Goal: Task Accomplishment & Management: Use online tool/utility

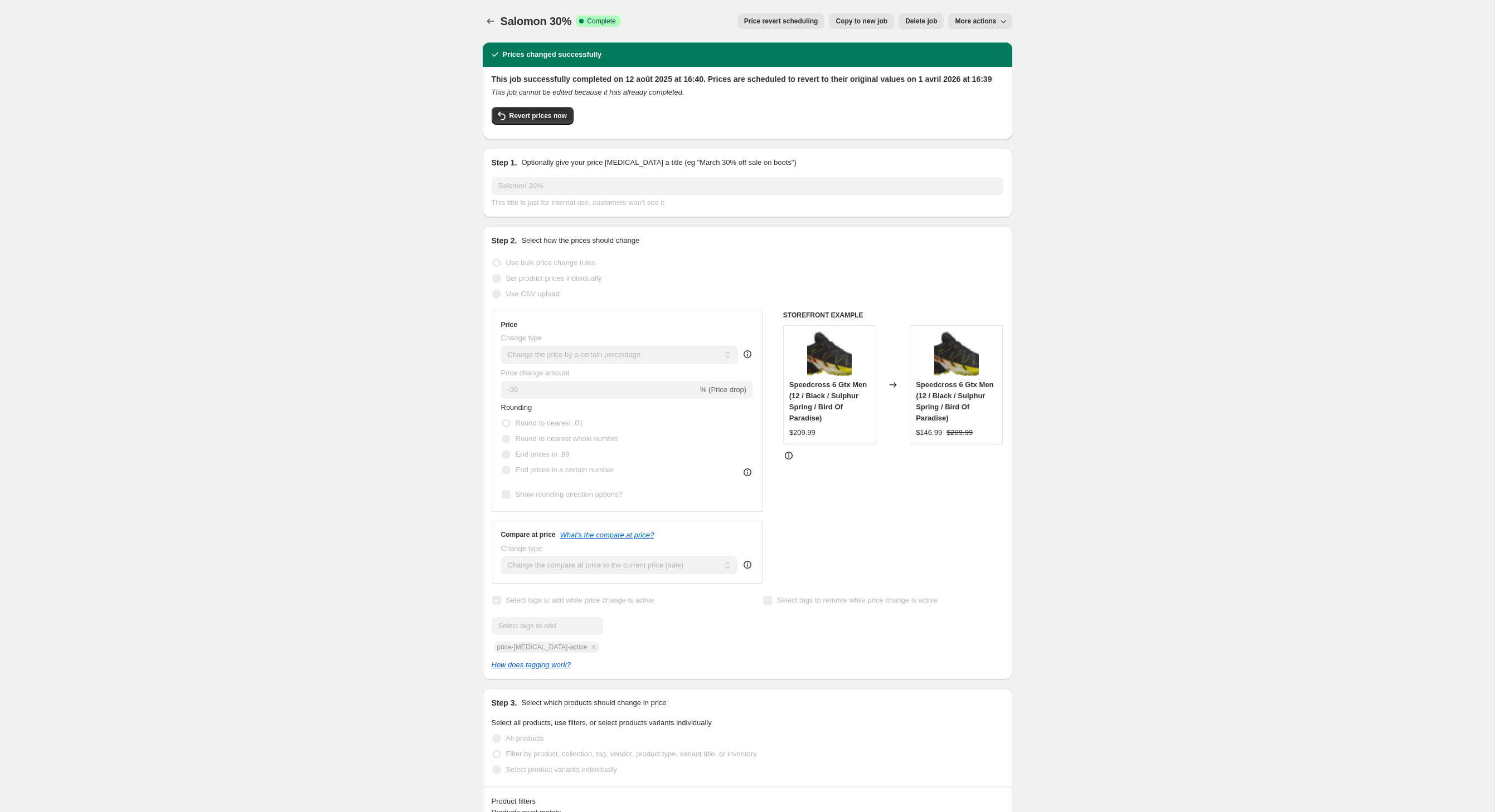
select select "percentage"
select select "vendor"
select select "product_type"
select select "inventory_quantity"
select select ">"
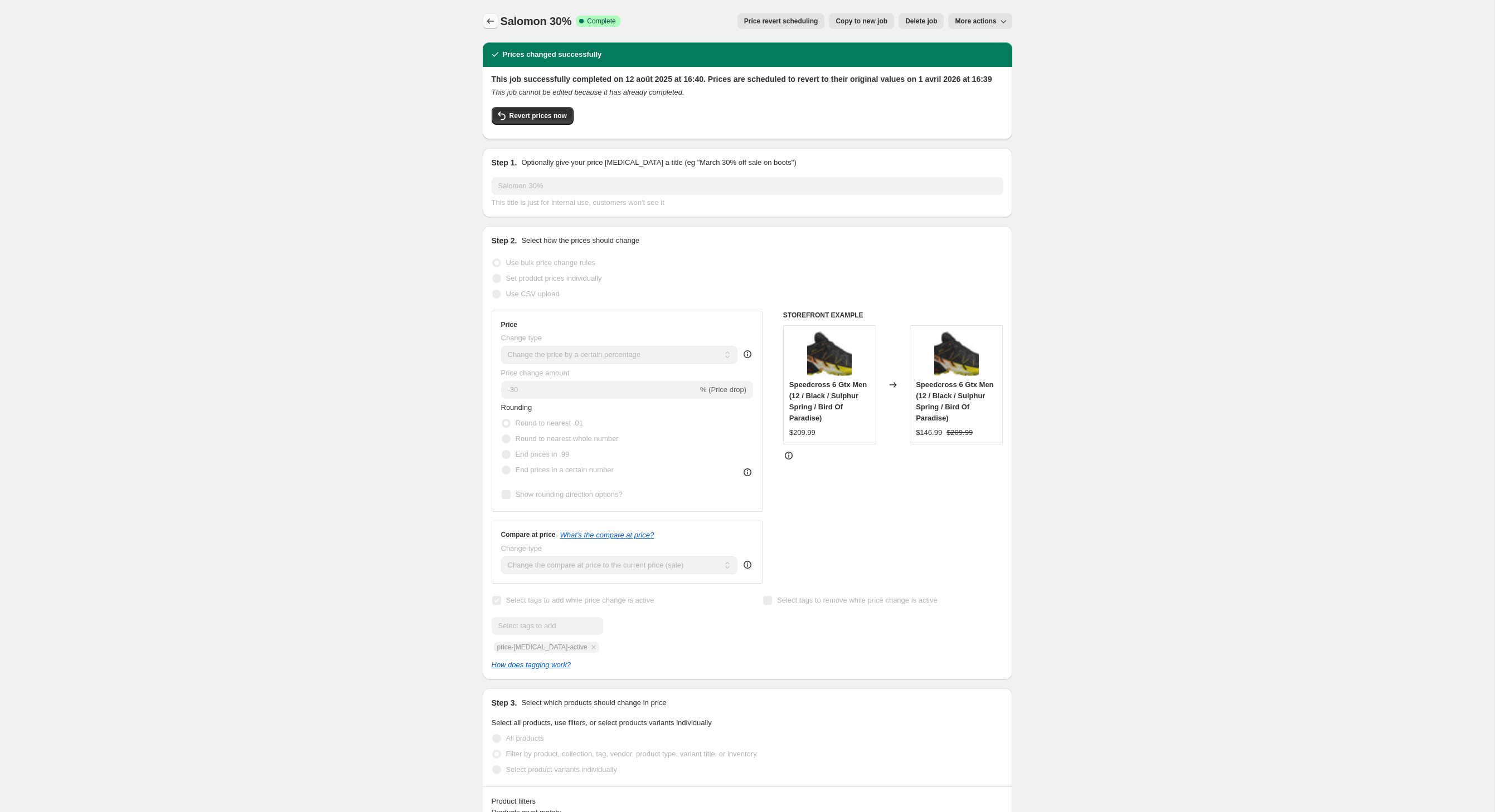
click at [482, 22] on button "Price change jobs" at bounding box center [490, 21] width 16 height 16
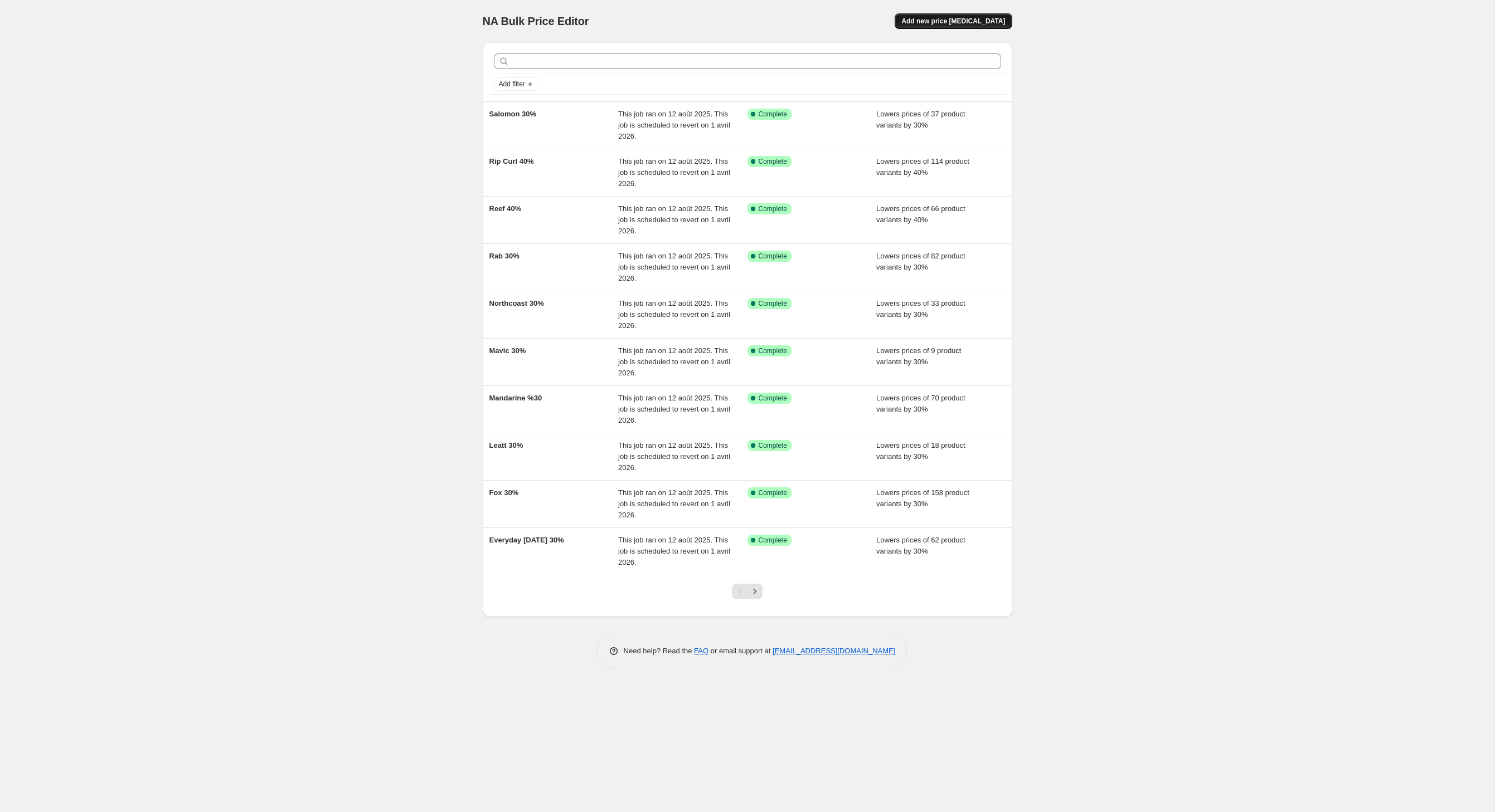
click at [959, 20] on span "Add new price [MEDICAL_DATA]" at bounding box center [953, 21] width 104 height 9
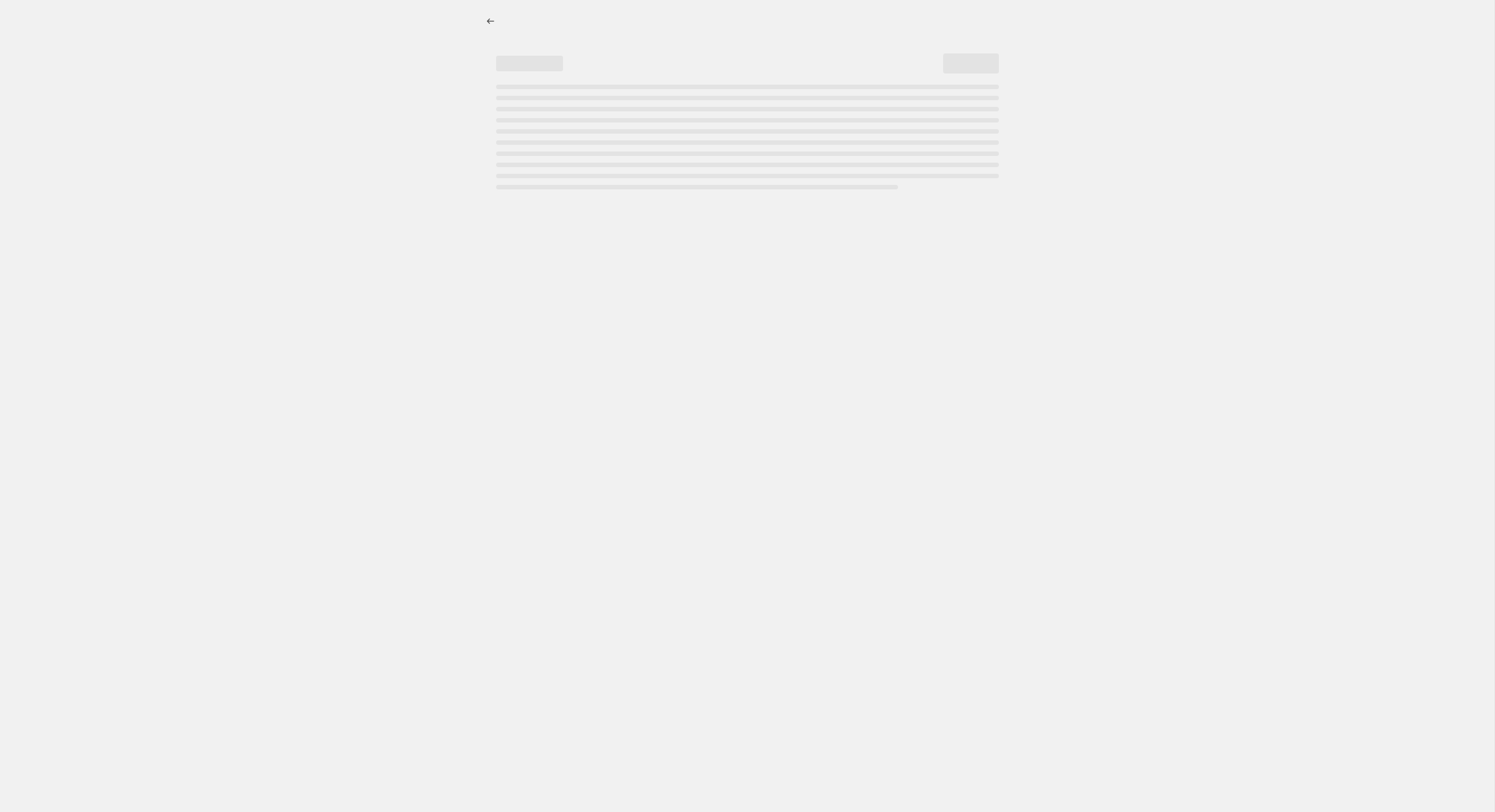
select select "percentage"
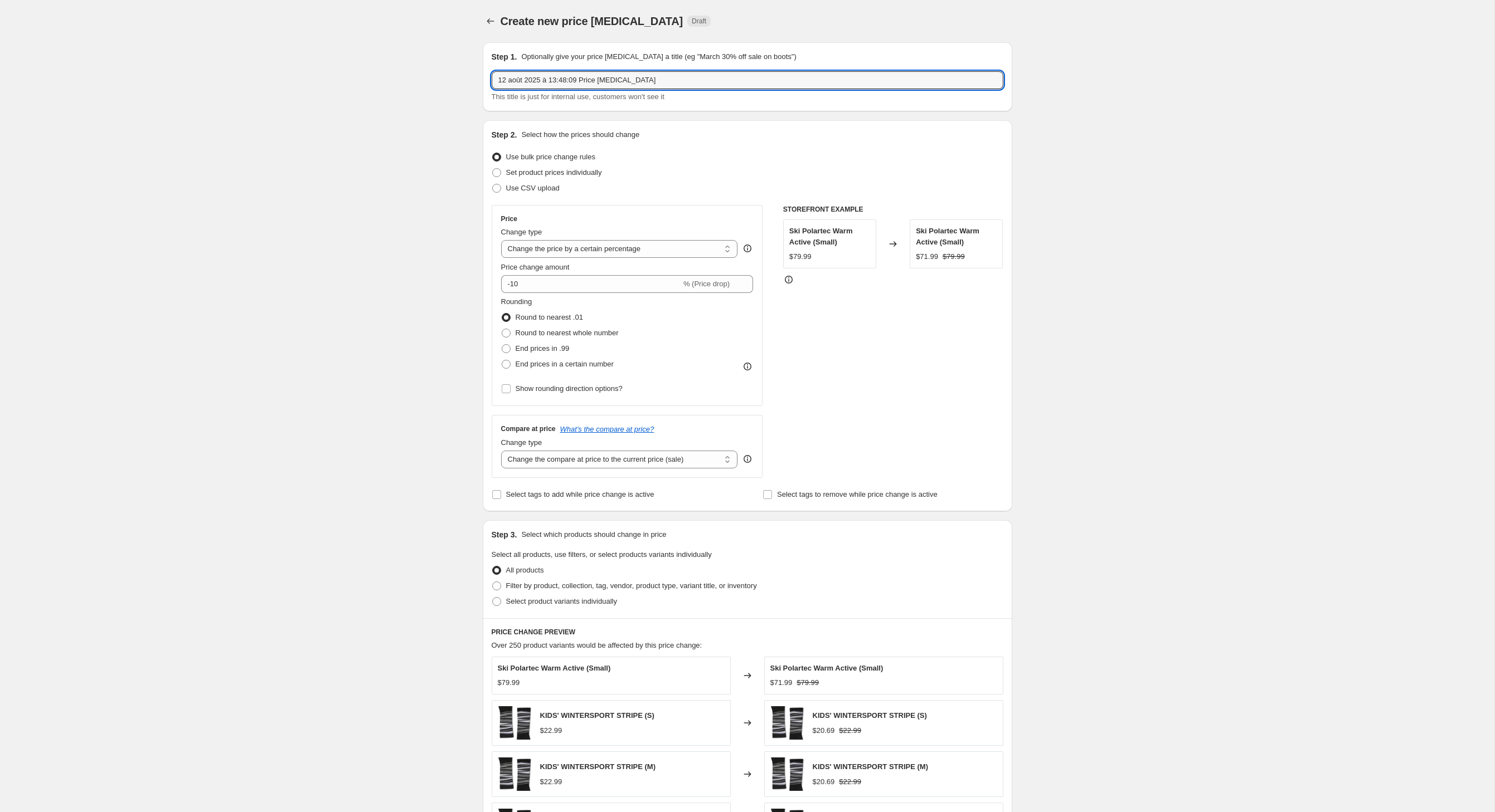
drag, startPoint x: 716, startPoint y: 87, endPoint x: 320, endPoint y: 74, distance: 396.2
click at [320, 74] on div "Create new price [MEDICAL_DATA]. This page is ready Create new price [MEDICAL_D…" at bounding box center [747, 553] width 1494 height 1106
type input "Smartwool 20%"
click at [514, 293] on input "-10" at bounding box center [590, 284] width 180 height 18
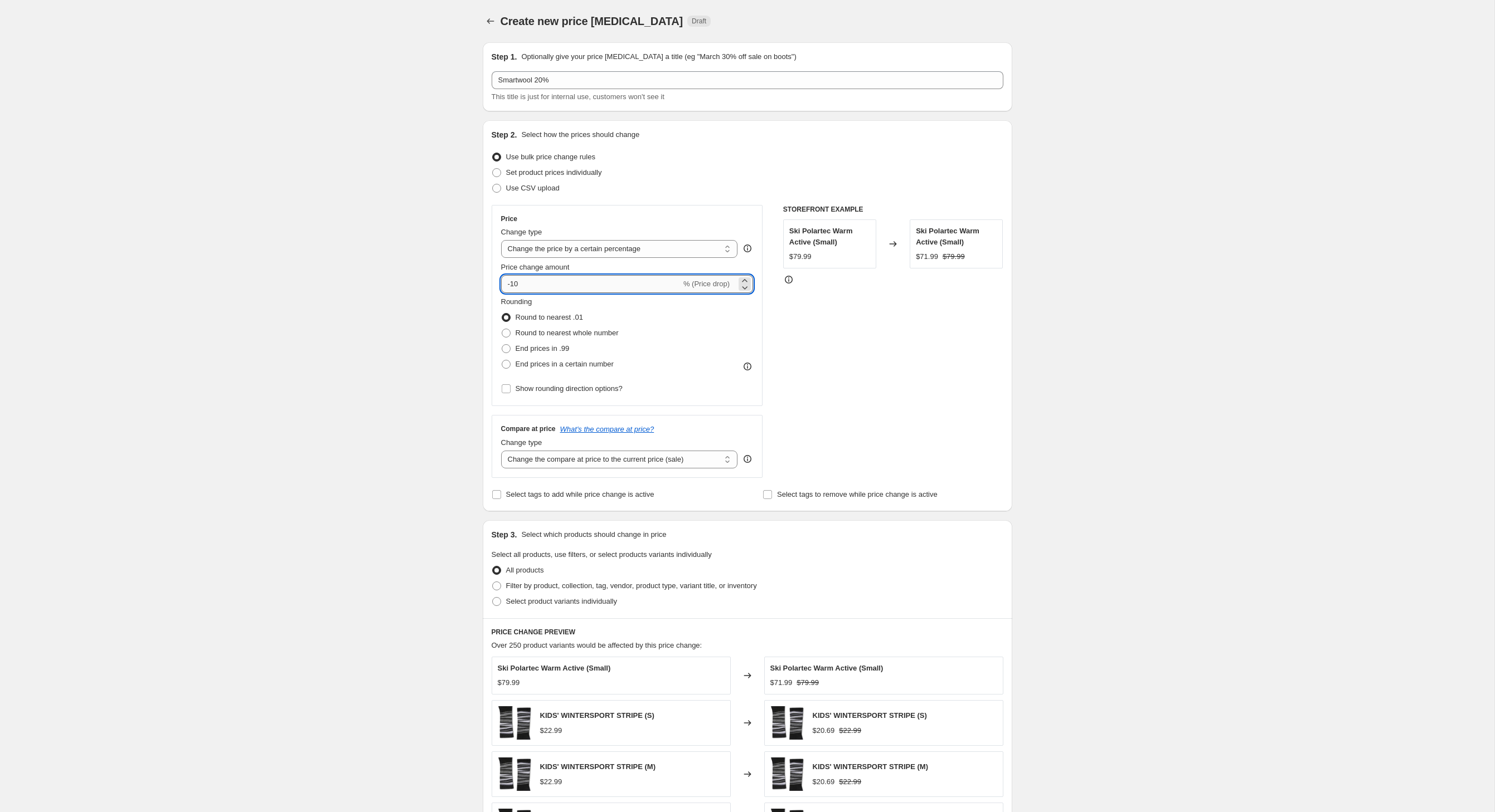
click at [509, 293] on input "-10" at bounding box center [590, 284] width 180 height 18
type input "-1"
type input "-20"
click at [381, 295] on div "Create new price [MEDICAL_DATA]. This page is ready Create new price [MEDICAL_D…" at bounding box center [747, 553] width 1494 height 1106
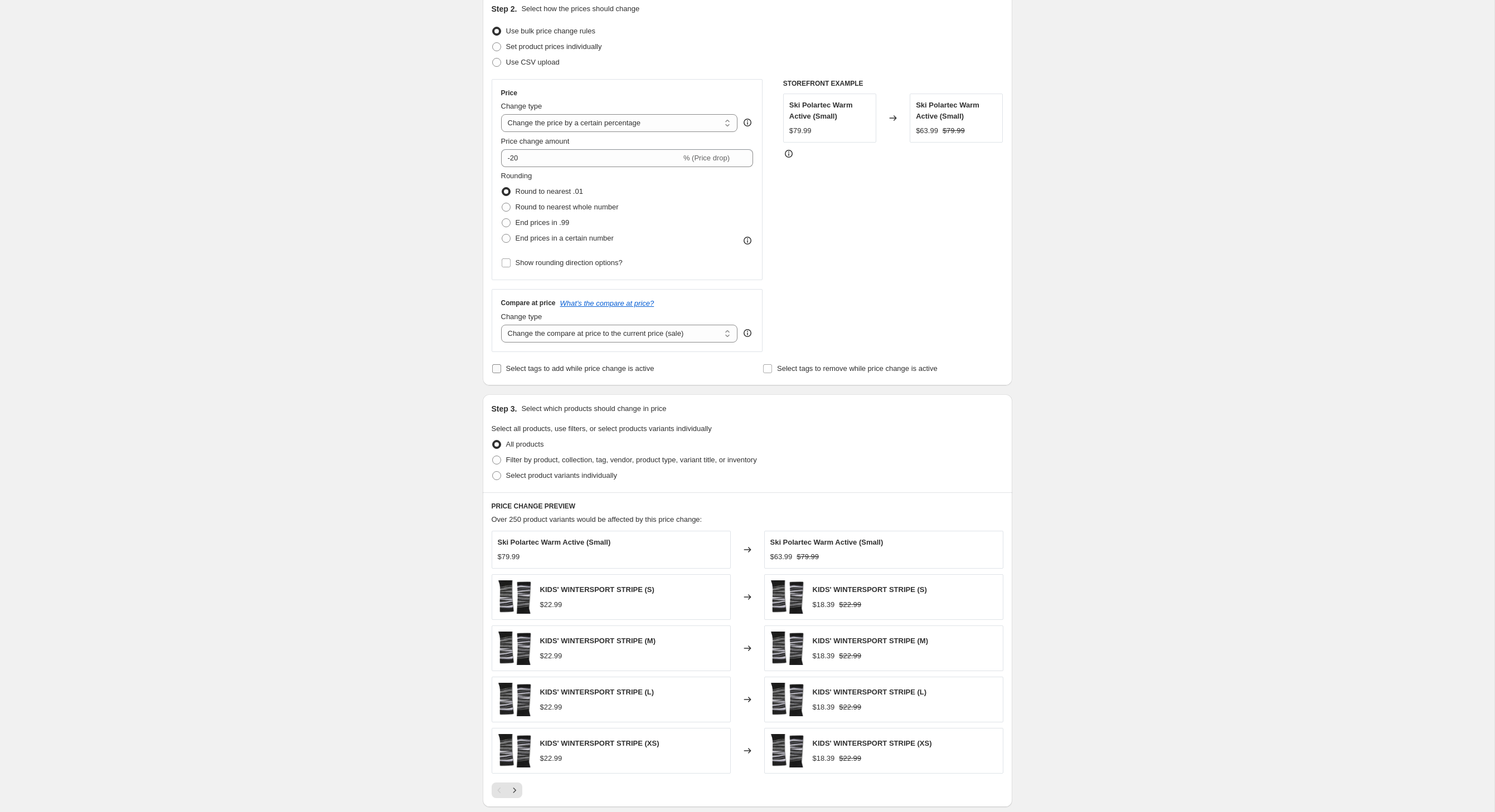
click at [492, 373] on input "Select tags to add while price change is active" at bounding box center [496, 369] width 9 height 9
checkbox input "true"
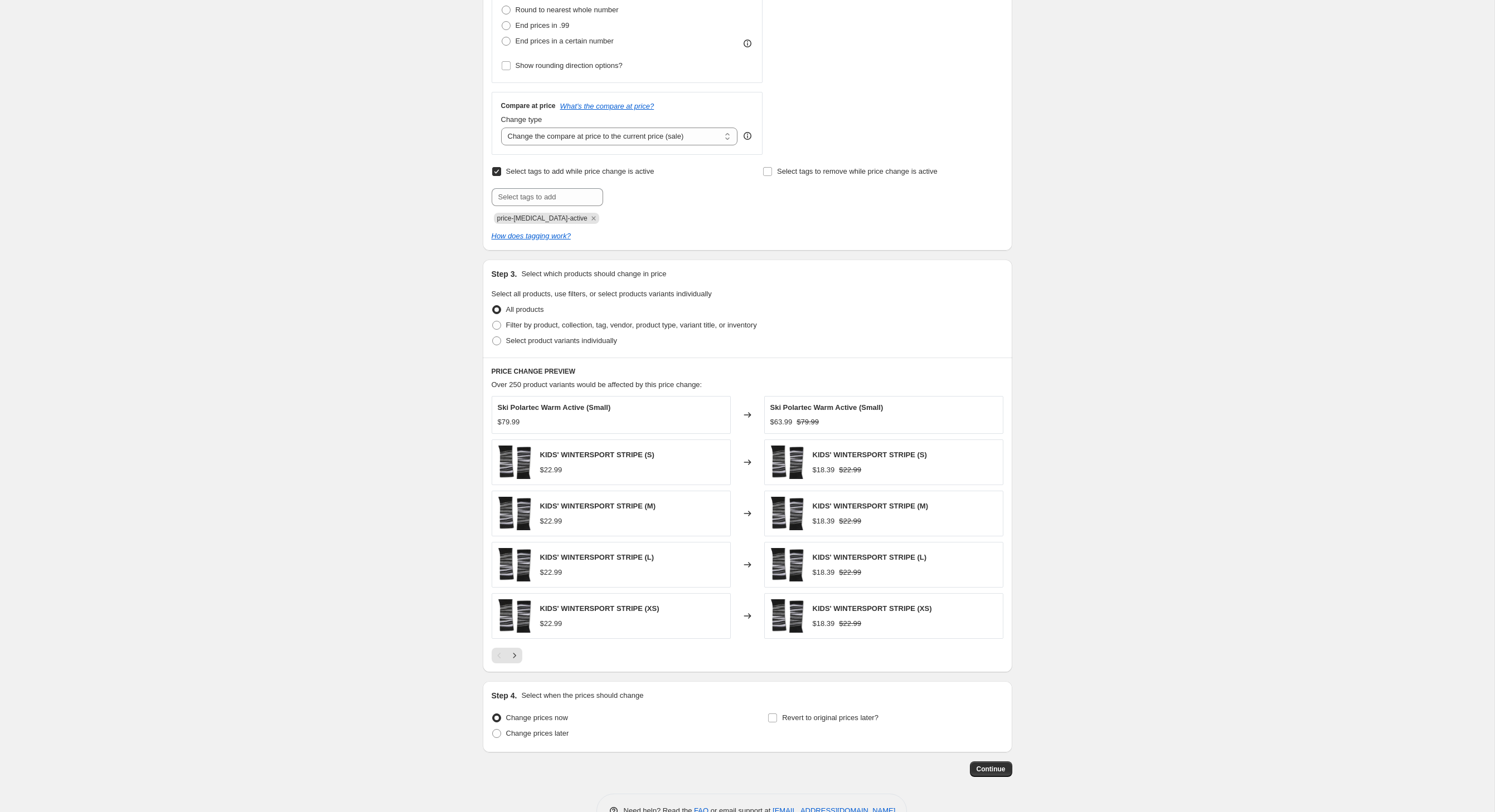
scroll to position [391, 0]
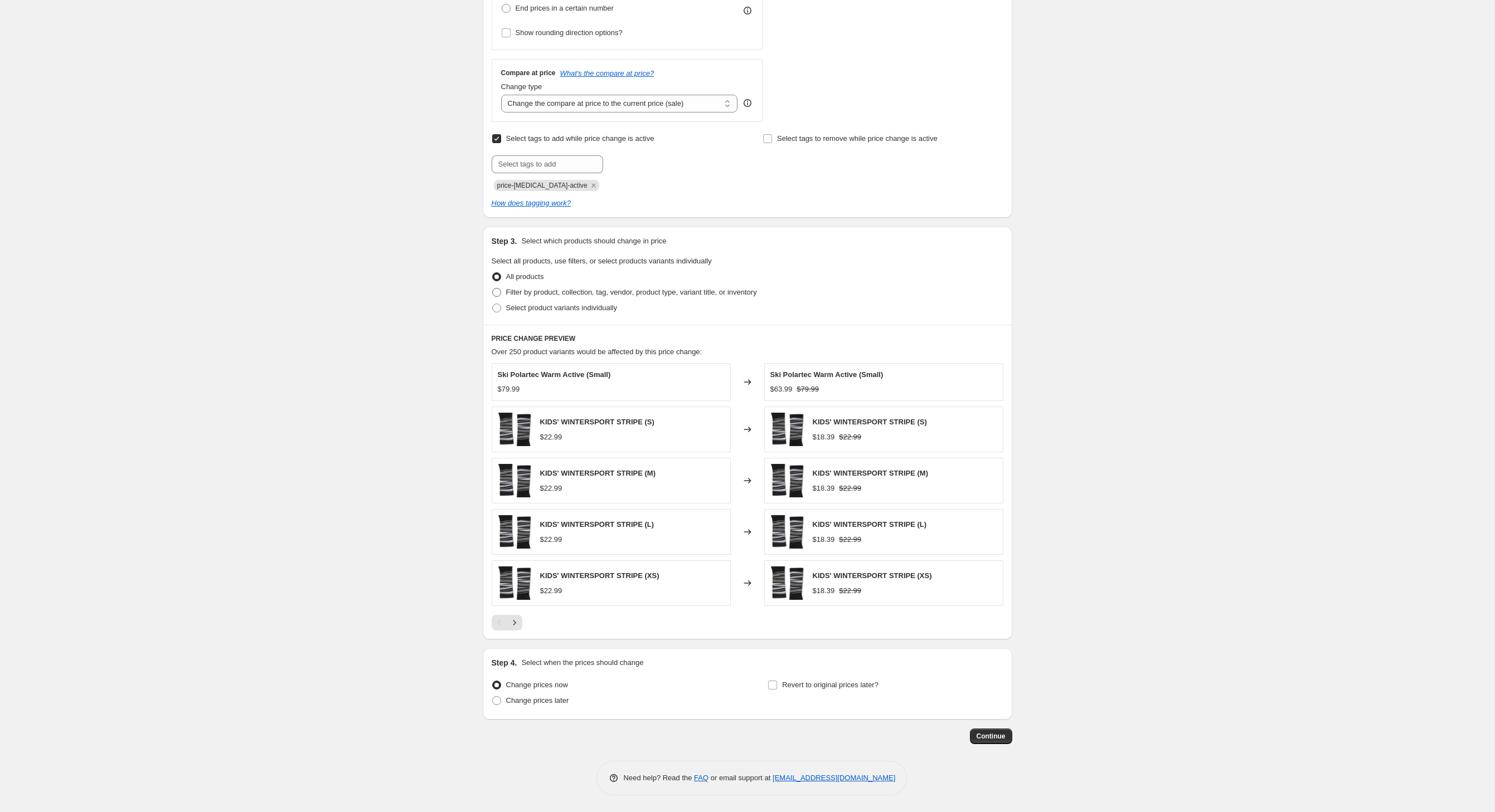
click at [492, 297] on span at bounding box center [496, 292] width 9 height 9
click at [492, 288] on input "Filter by product, collection, tag, vendor, product type, variant title, or inv…" at bounding box center [492, 288] width 1 height 1
radio input "true"
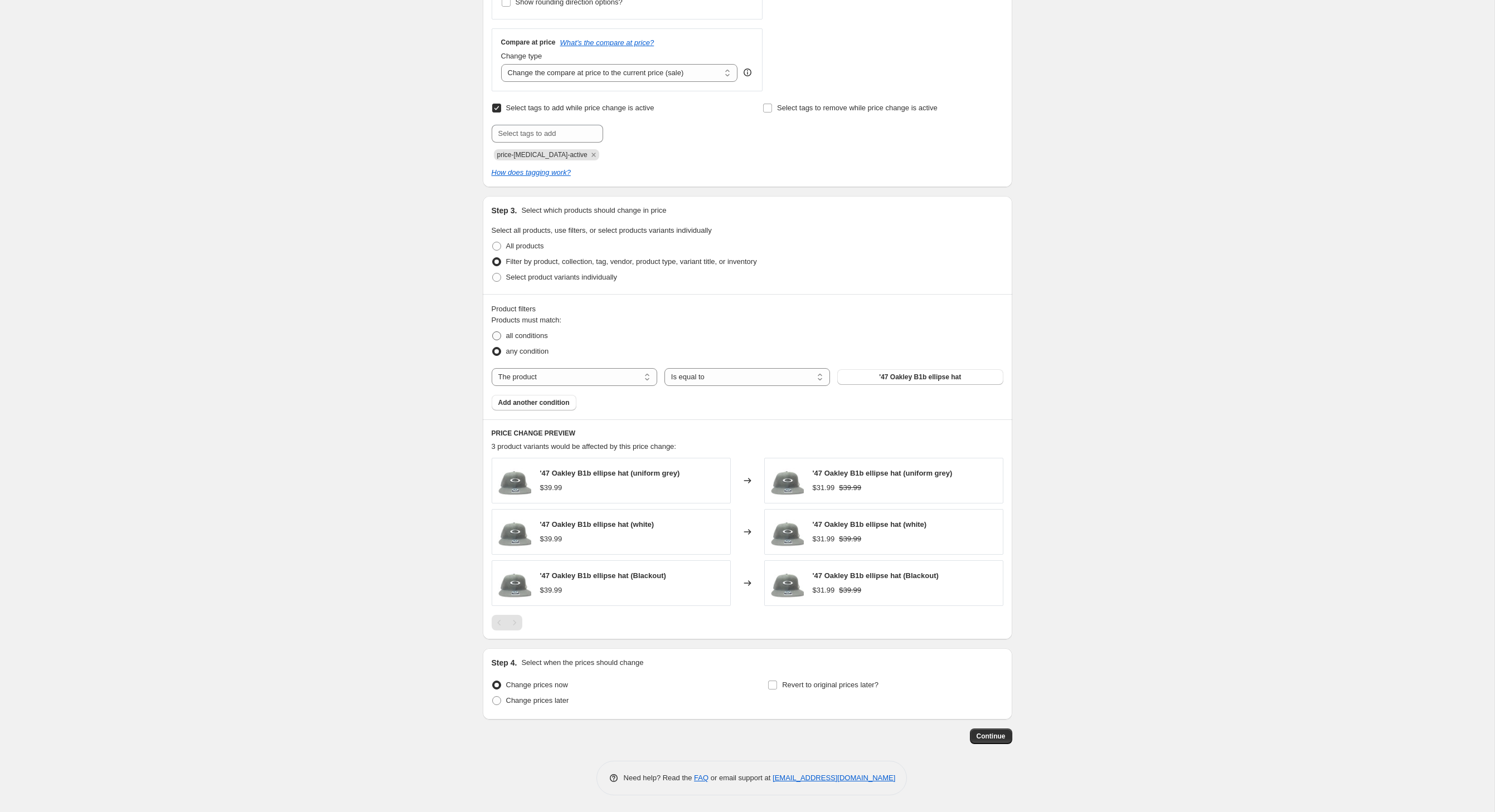
click at [492, 341] on span at bounding box center [496, 336] width 9 height 9
click at [492, 332] on input "all conditions" at bounding box center [492, 332] width 1 height 1
radio input "true"
select select "vendor"
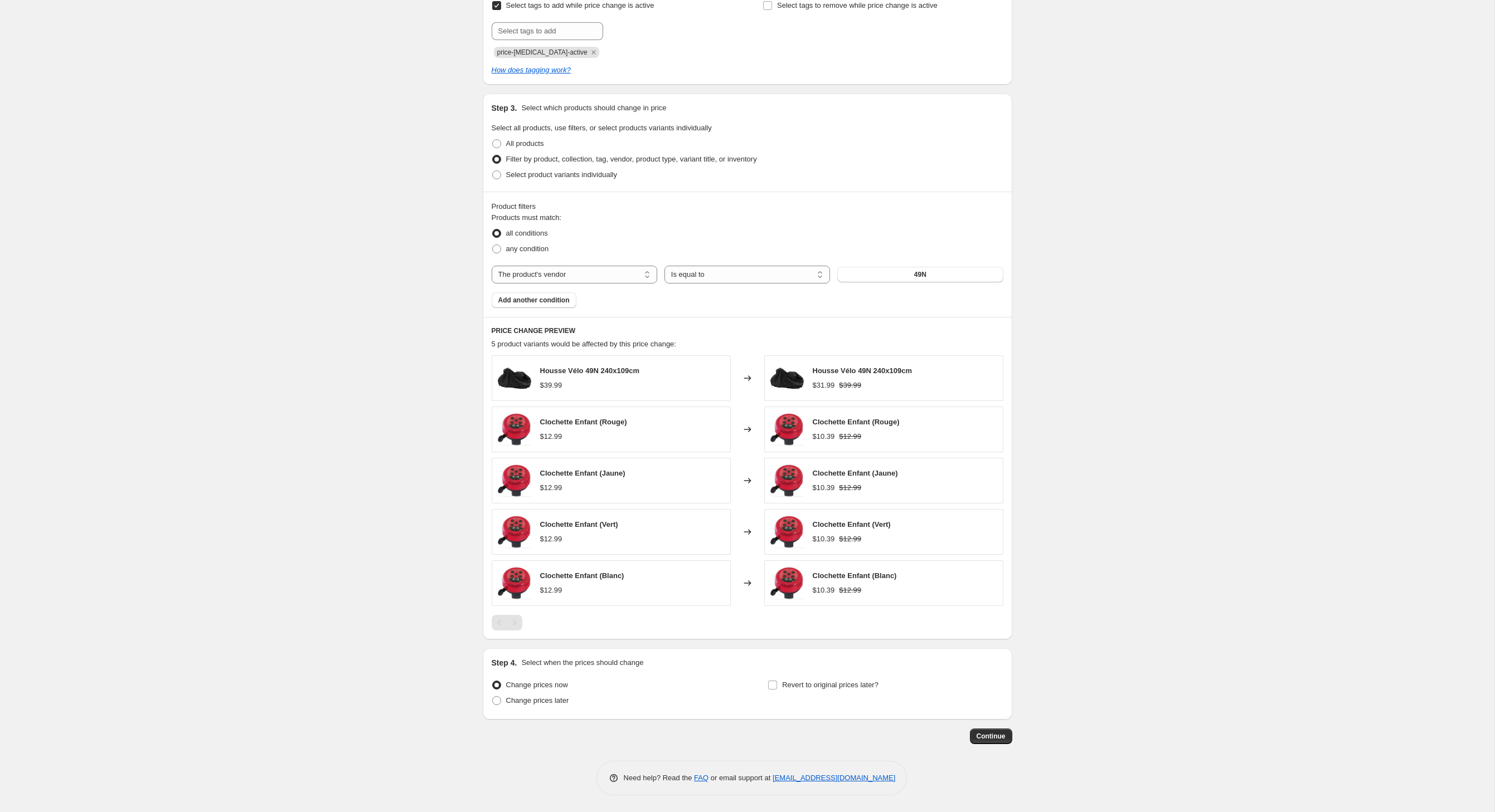
scroll to position [588, 0]
click at [920, 267] on button "49N" at bounding box center [920, 274] width 165 height 16
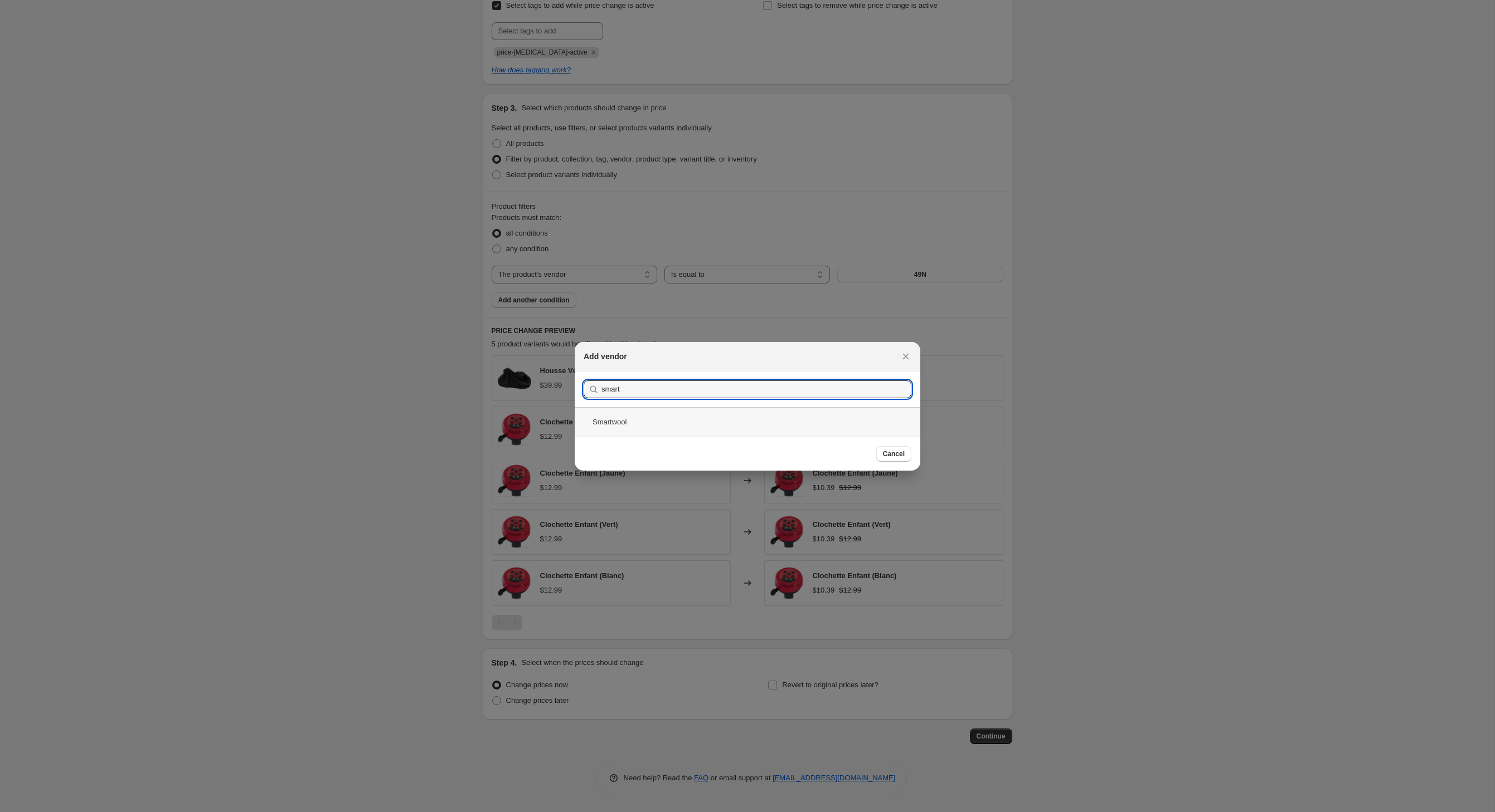
type input "smart"
click at [590, 424] on div "Smartwool" at bounding box center [748, 422] width 346 height 29
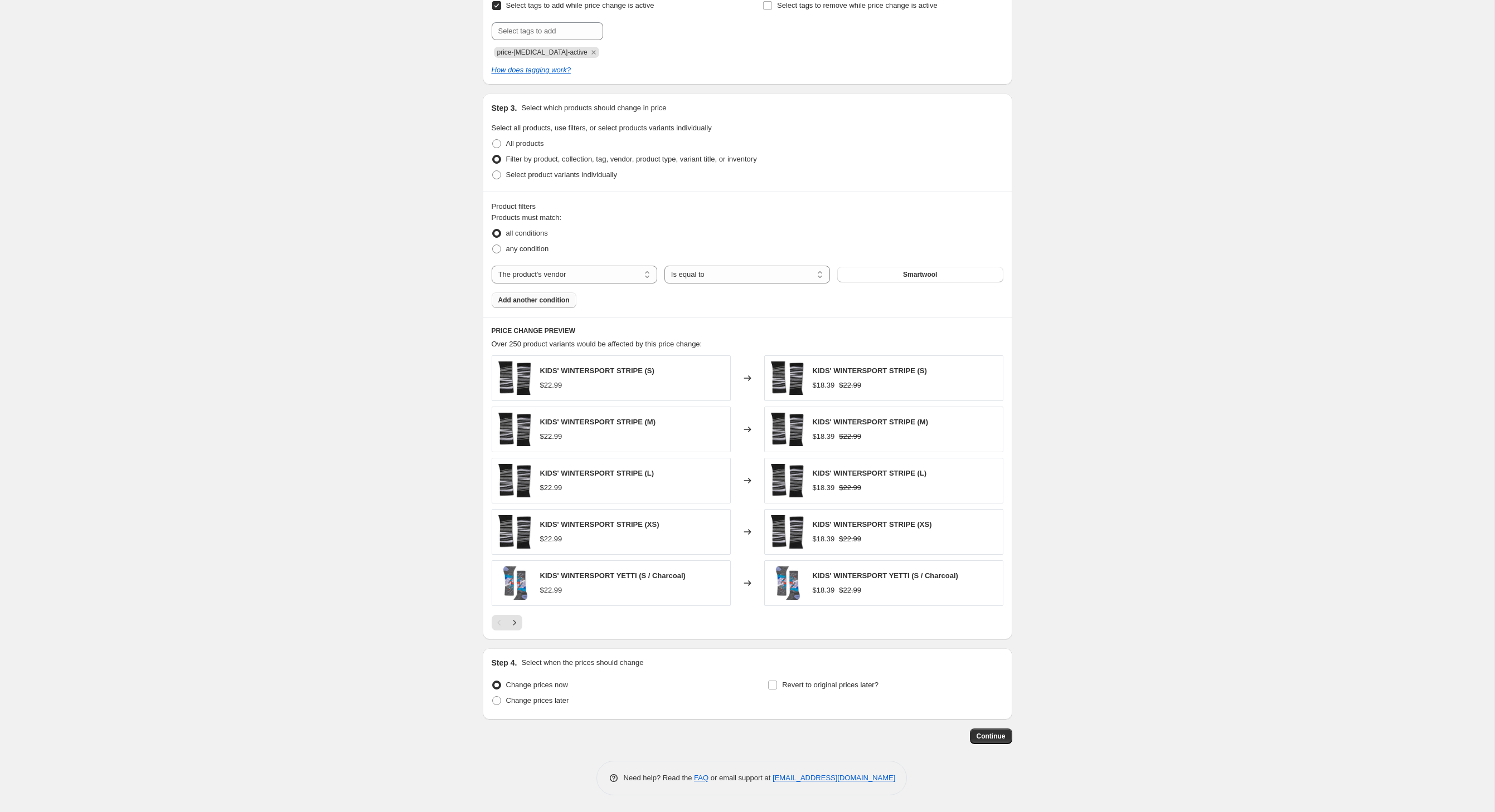
click at [524, 296] on span "Add another condition" at bounding box center [534, 301] width 71 height 9
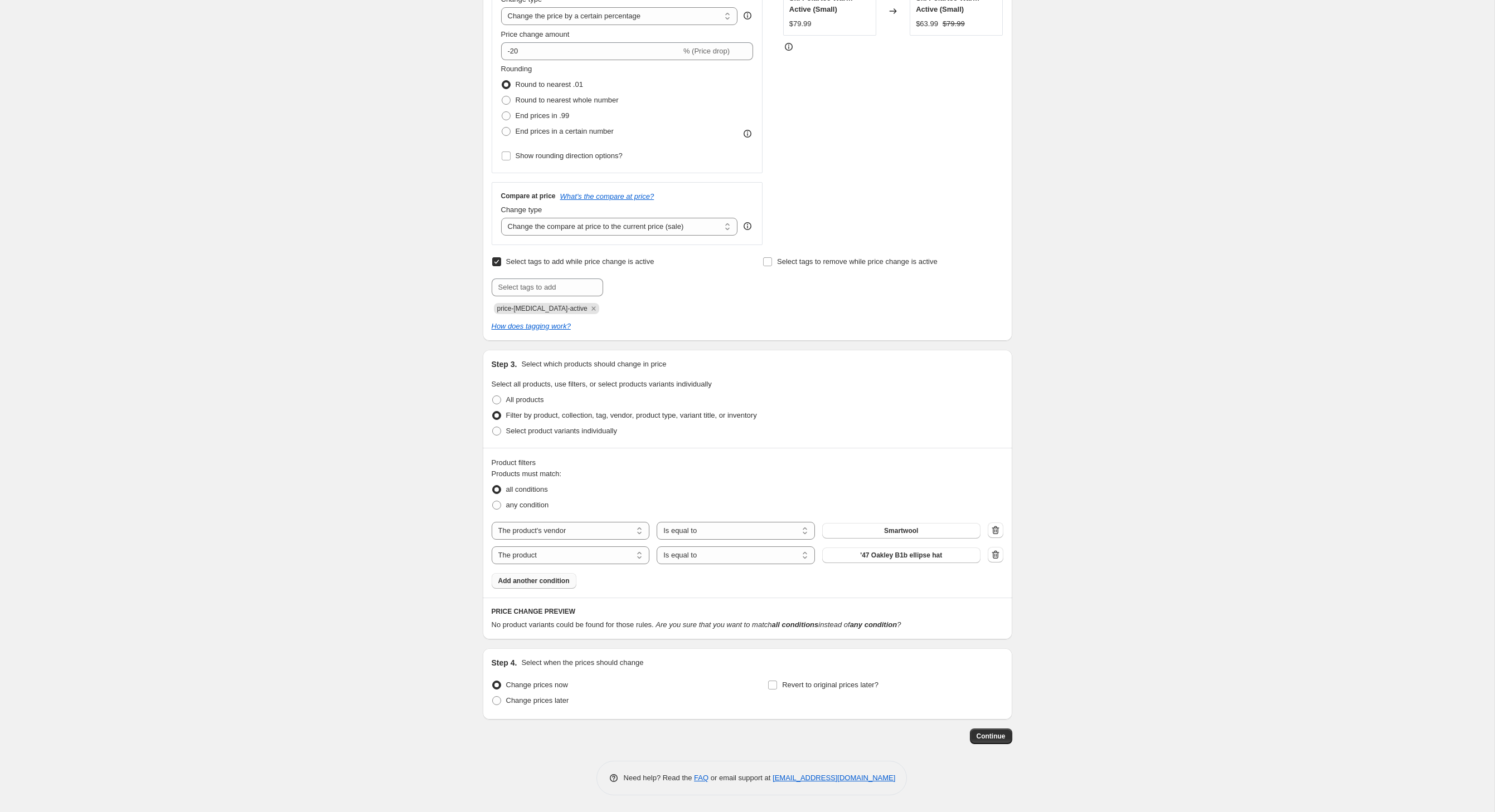
scroll to position [339, 0]
select select "product_type"
click at [857, 548] on button "14-15" at bounding box center [901, 555] width 158 height 16
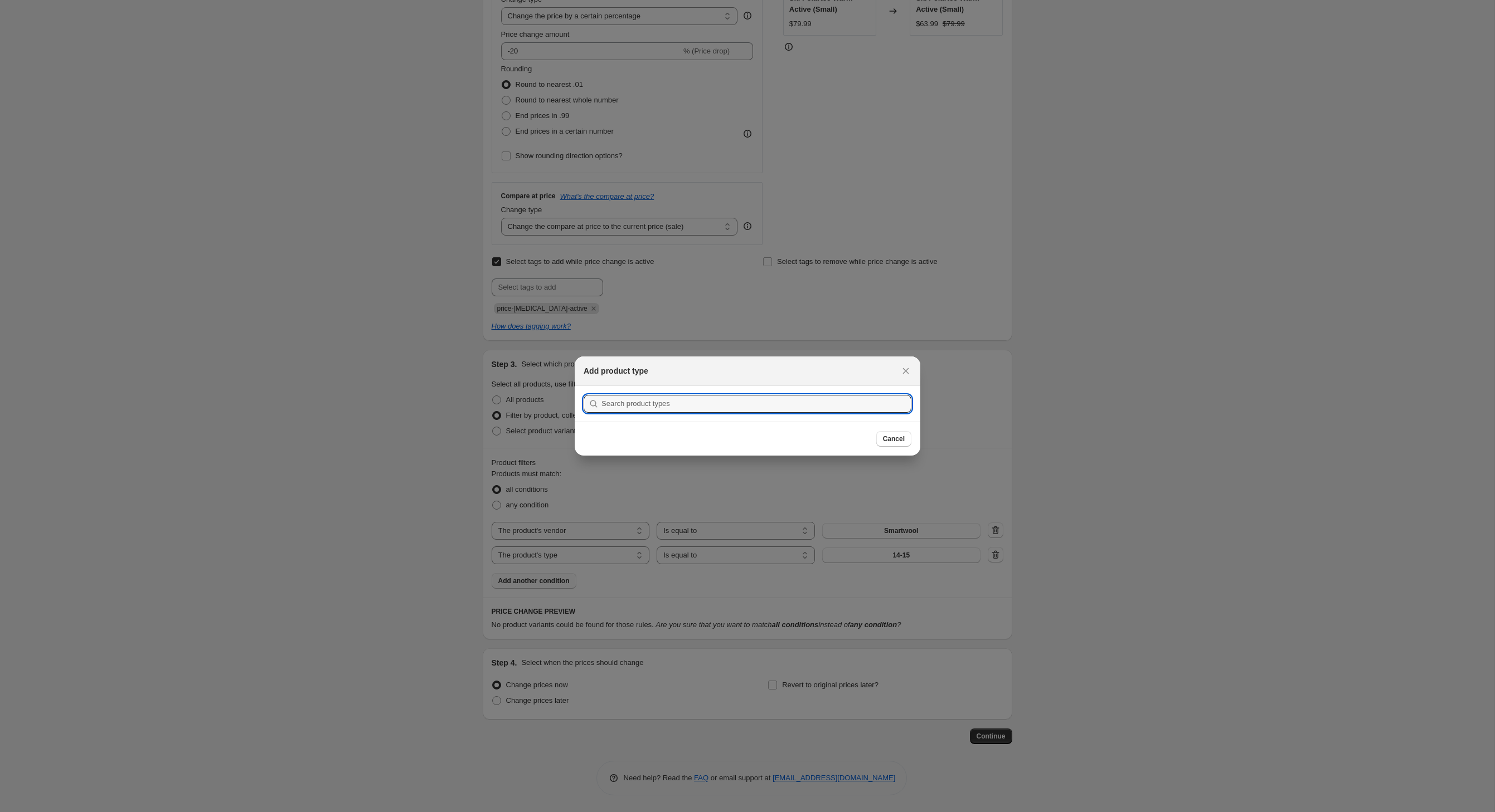
scroll to position [0, 0]
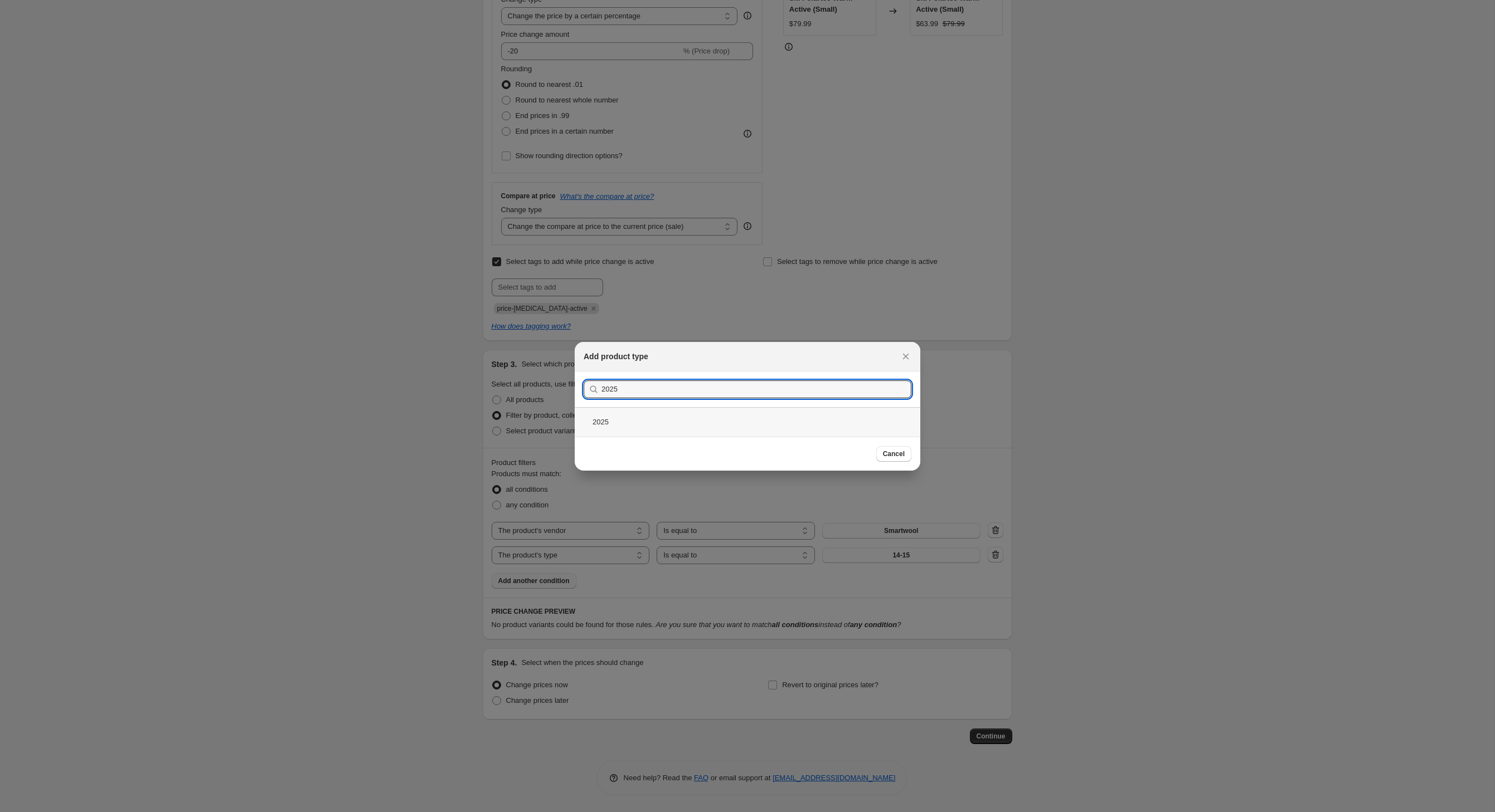
type input "2025"
click at [587, 428] on div "2025" at bounding box center [748, 422] width 346 height 29
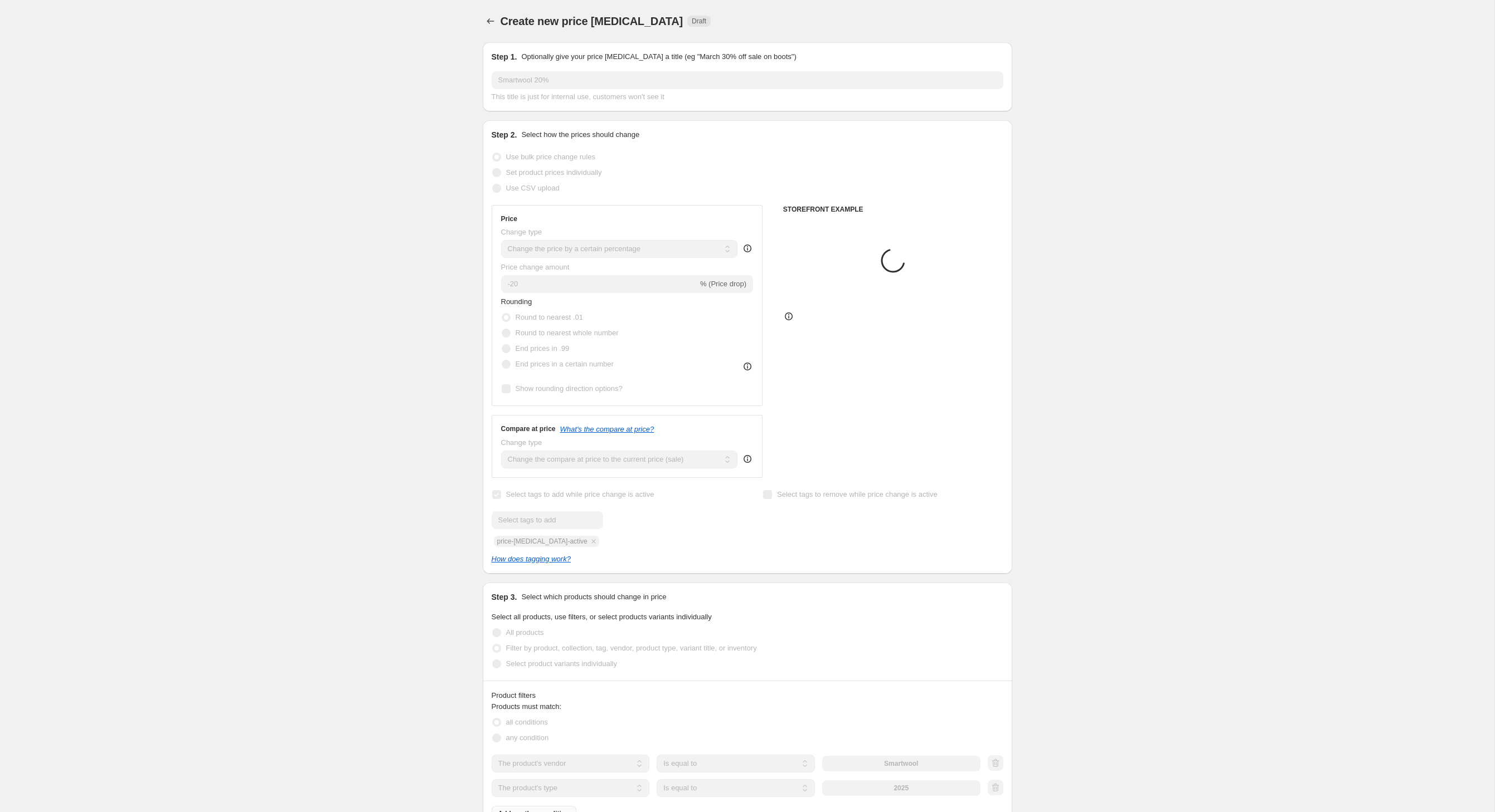
scroll to position [339, 0]
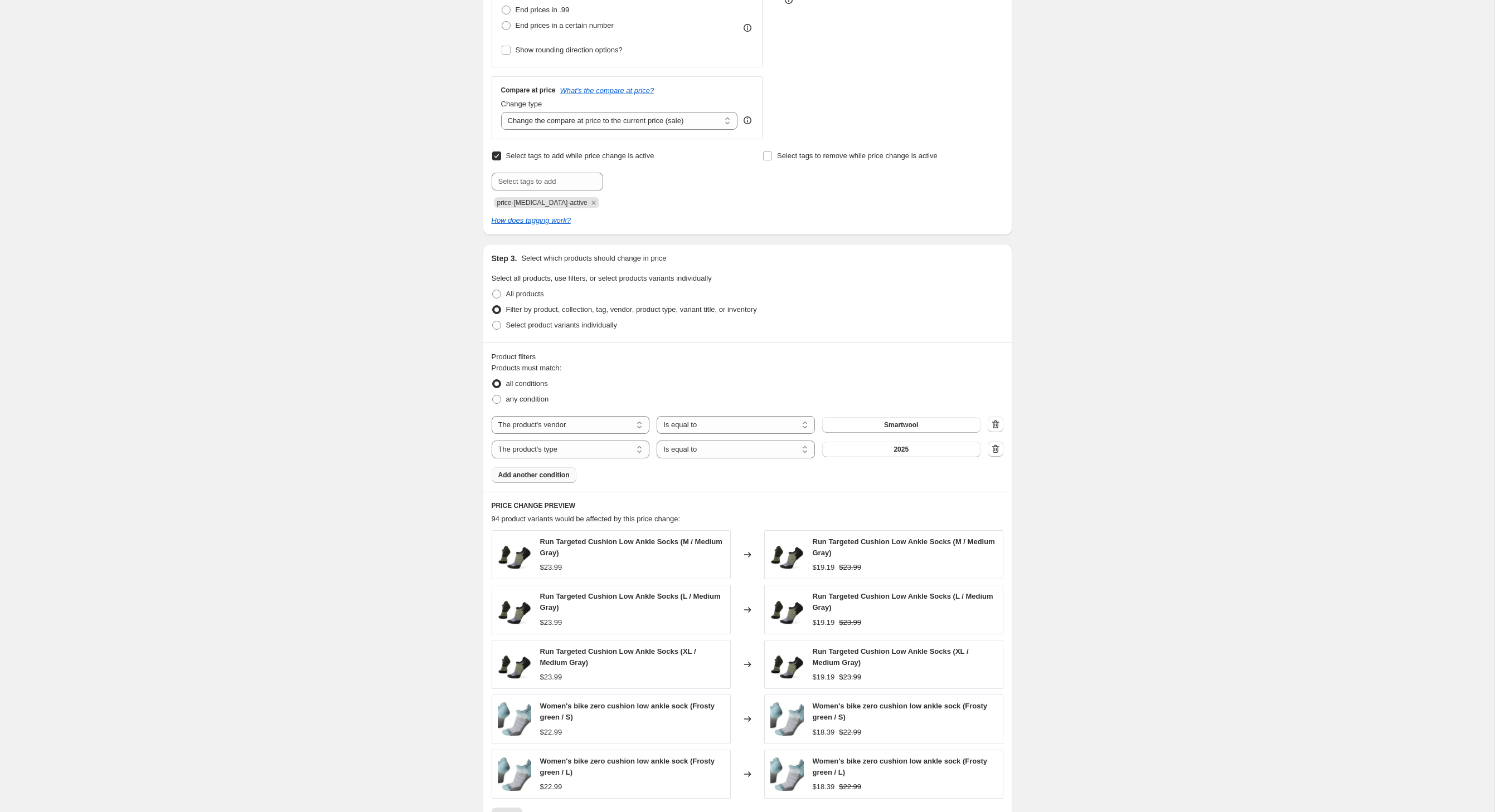
click at [543, 480] on span "Add another condition" at bounding box center [534, 475] width 71 height 9
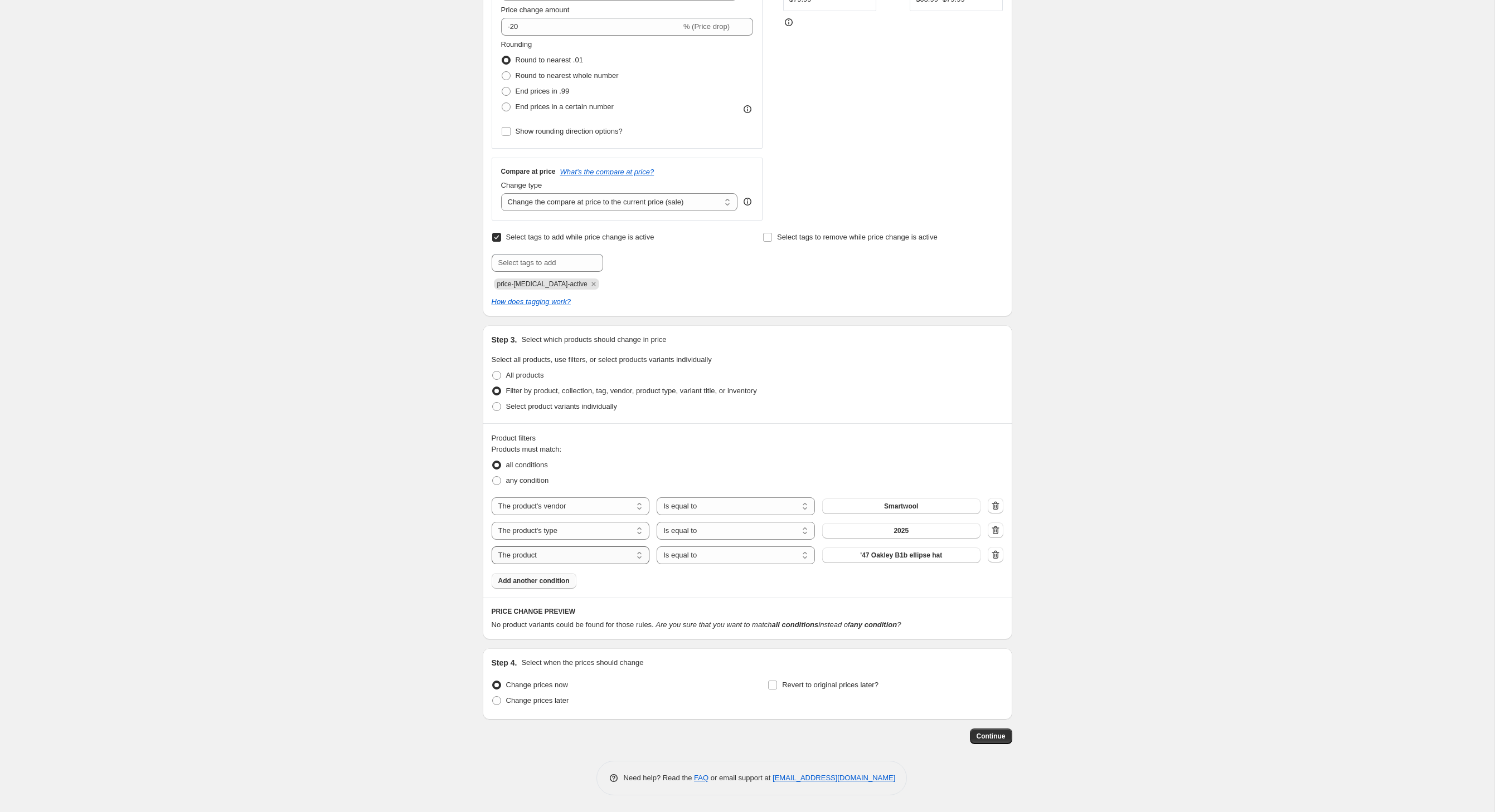
select select "inventory_quantity"
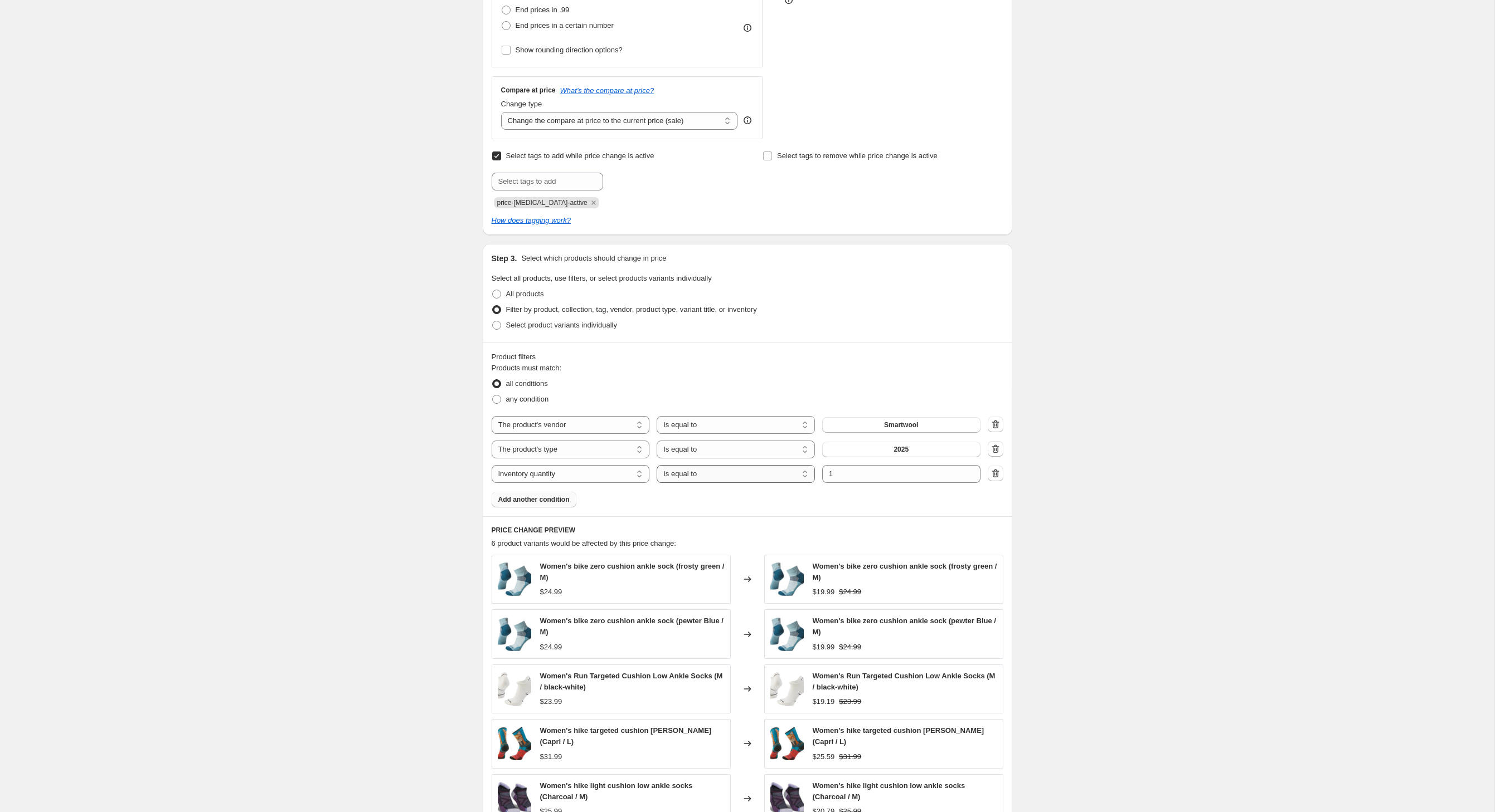
select select ">"
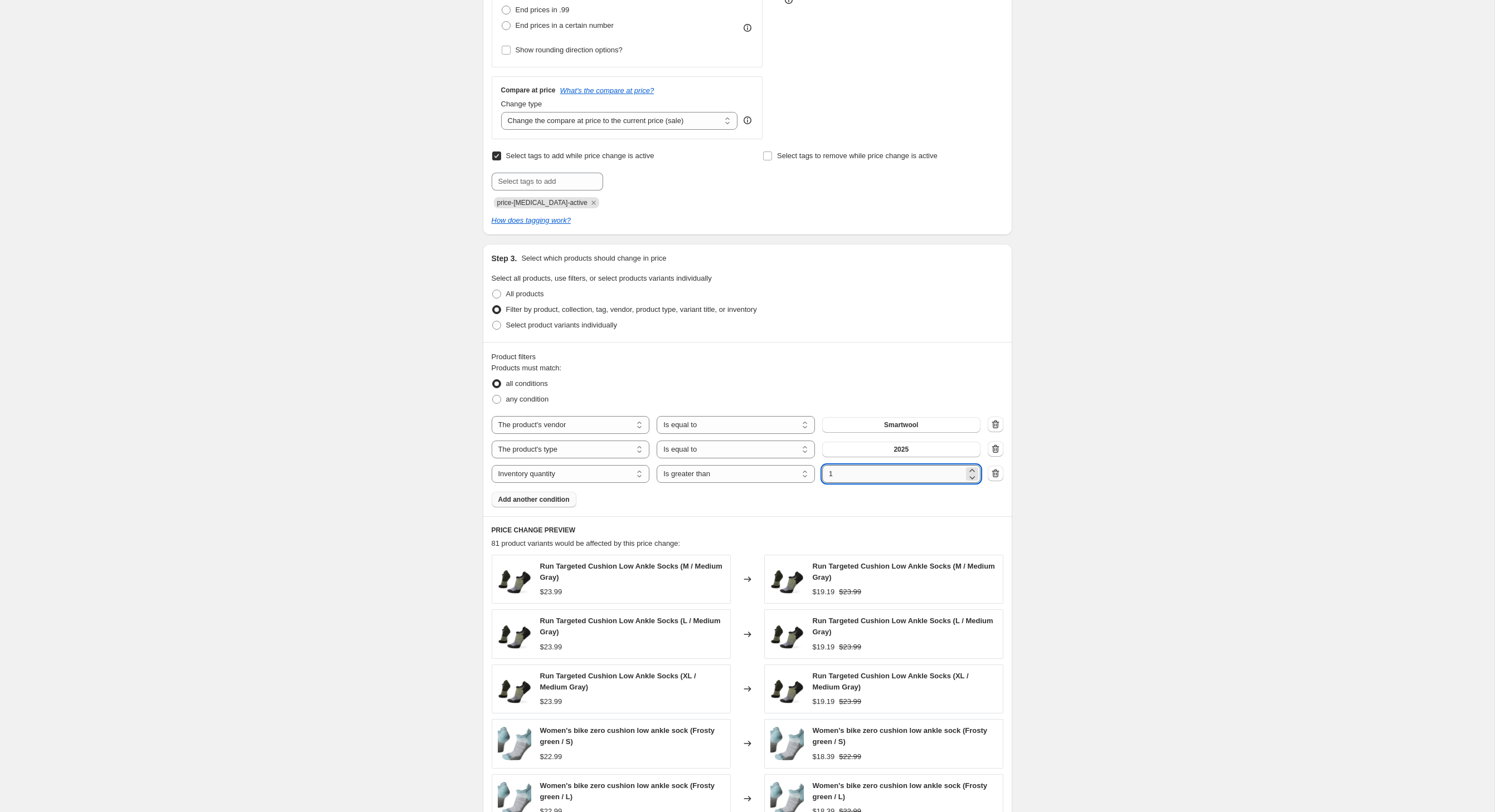
click at [867, 483] on input "1" at bounding box center [892, 474] width 142 height 18
type input "0"
click at [1189, 556] on div "Create new price [MEDICAL_DATA]. This page is ready Create new price [MEDICAL_D…" at bounding box center [747, 345] width 1494 height 1368
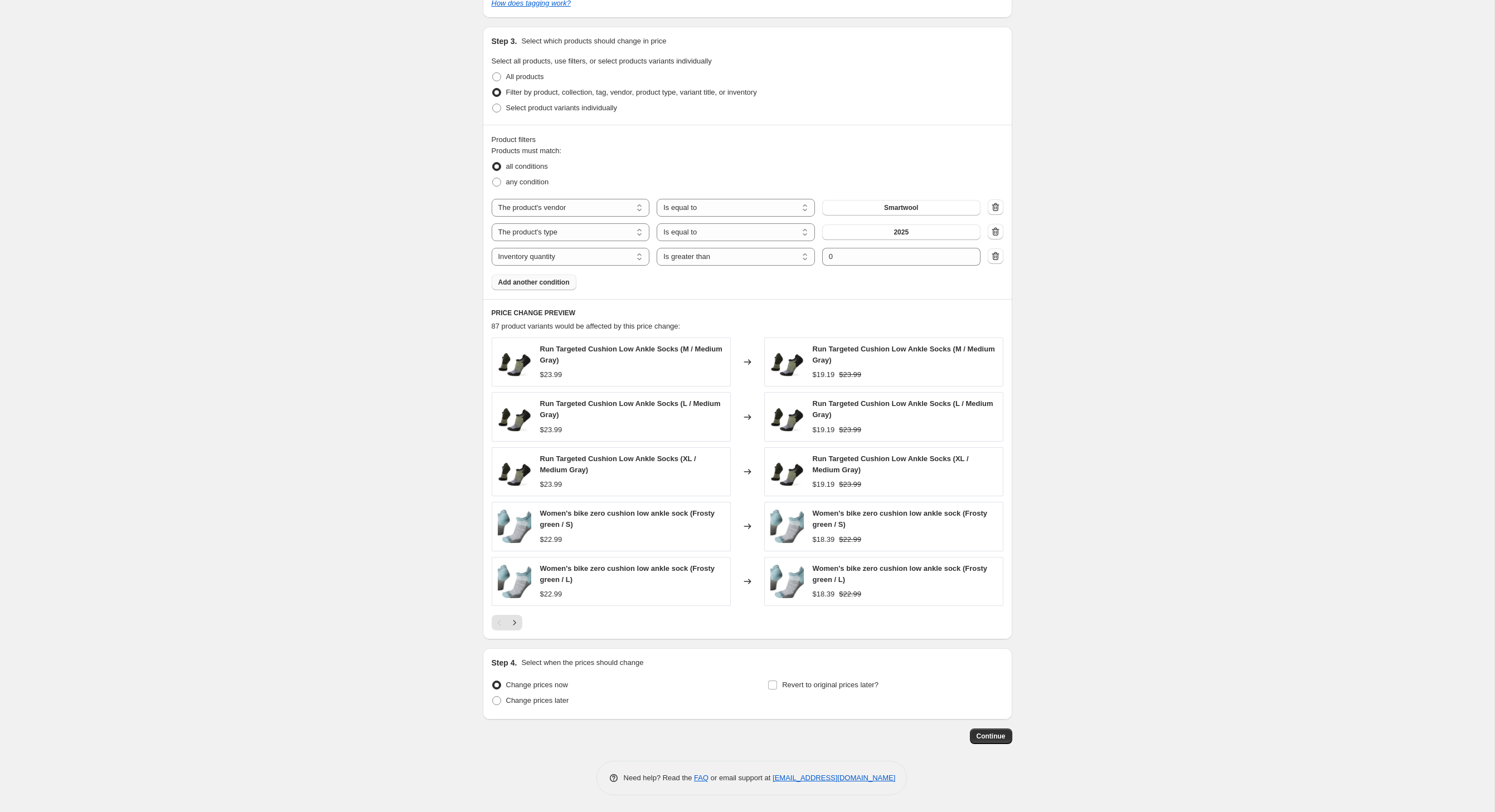
scroll to position [679, 0]
click at [775, 680] on input "Revert to original prices later?" at bounding box center [772, 685] width 9 height 9
checkbox input "true"
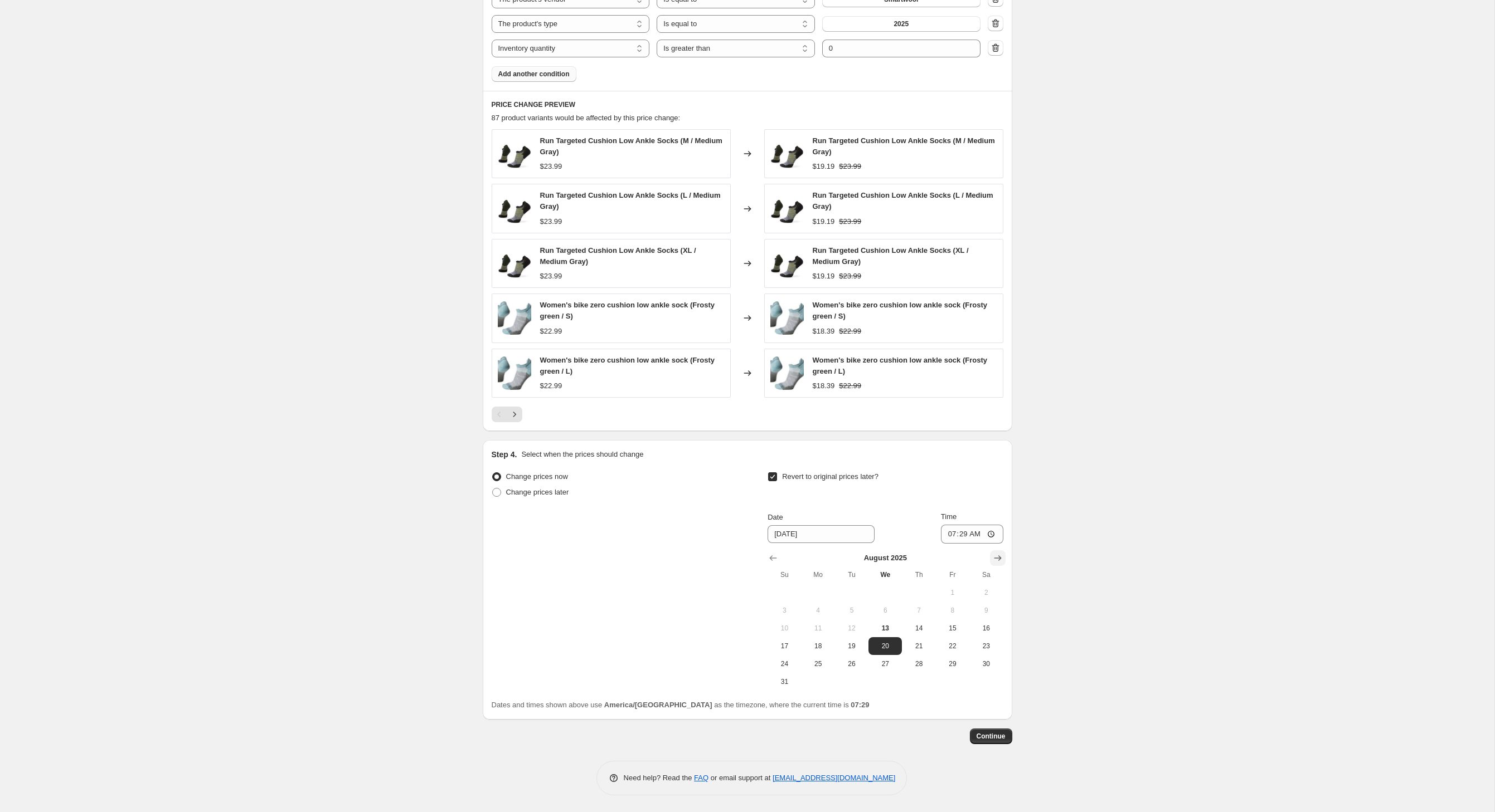
click at [1003, 553] on icon "Show next month, September 2025" at bounding box center [998, 558] width 11 height 11
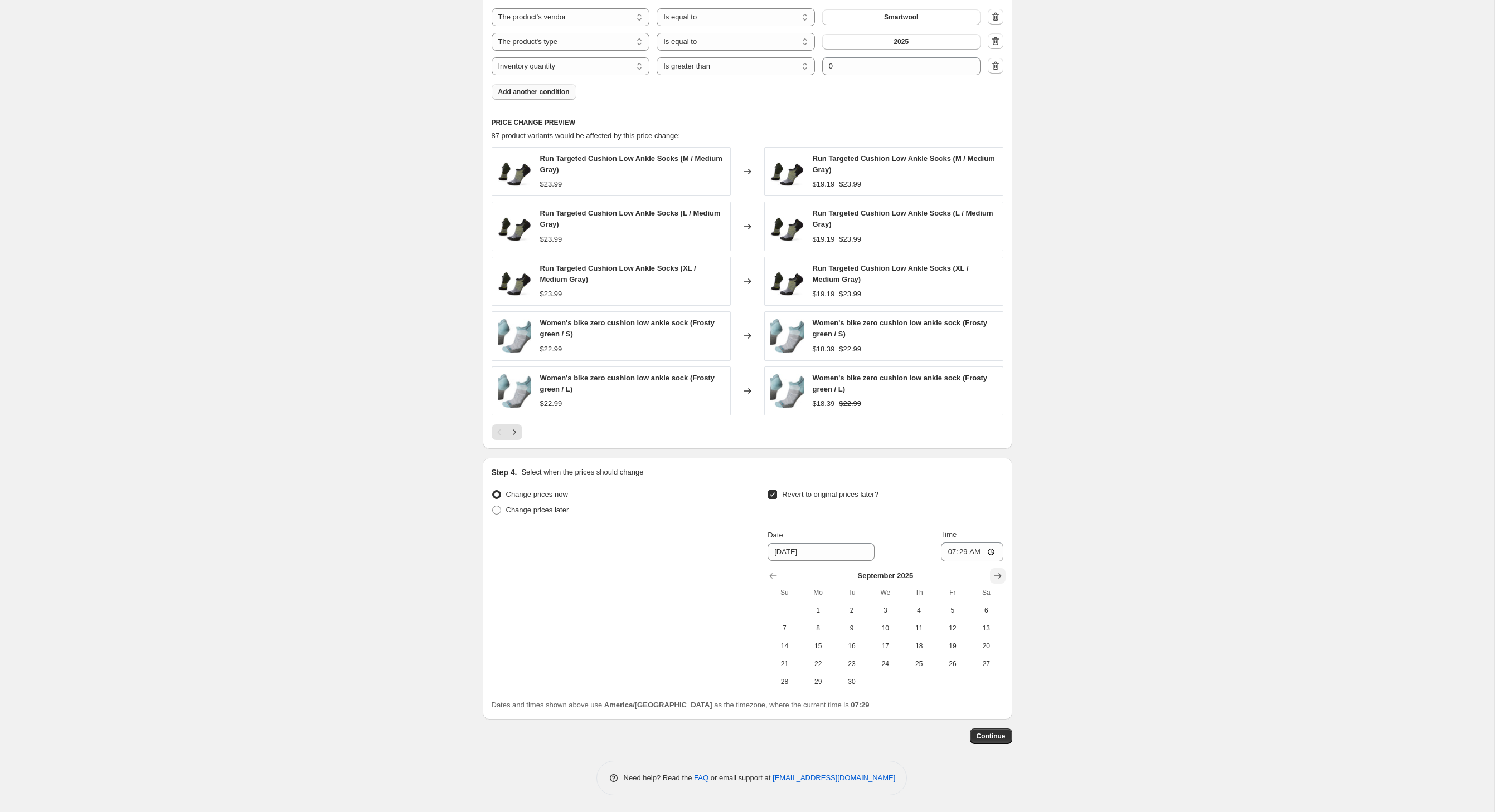
click at [1003, 571] on icon "Show next month, October 2025" at bounding box center [998, 576] width 11 height 11
click at [1003, 571] on icon "Show next month, November 2025" at bounding box center [998, 576] width 11 height 11
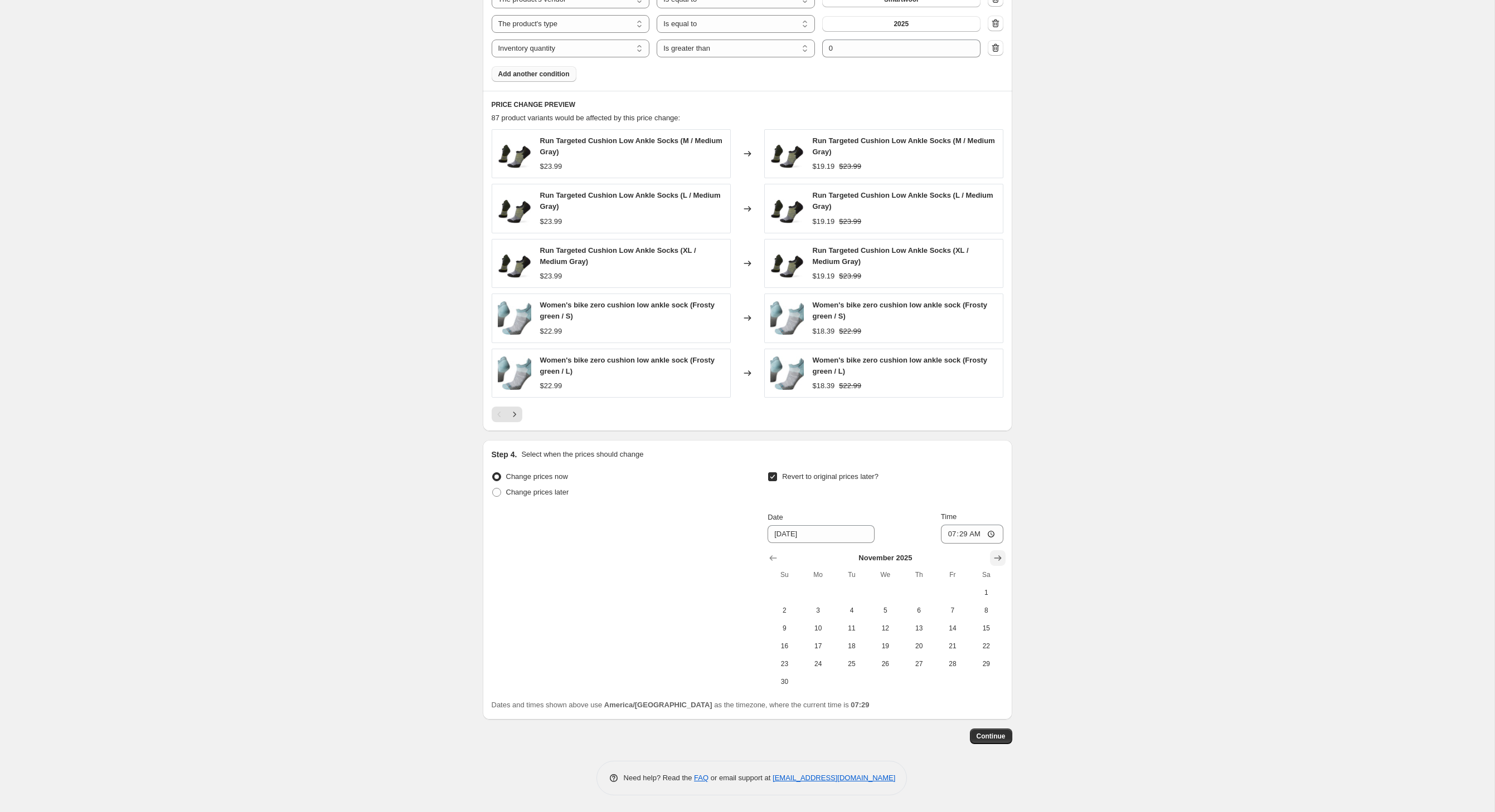
click at [1003, 558] on icon "Show next month, December 2025" at bounding box center [998, 558] width 11 height 11
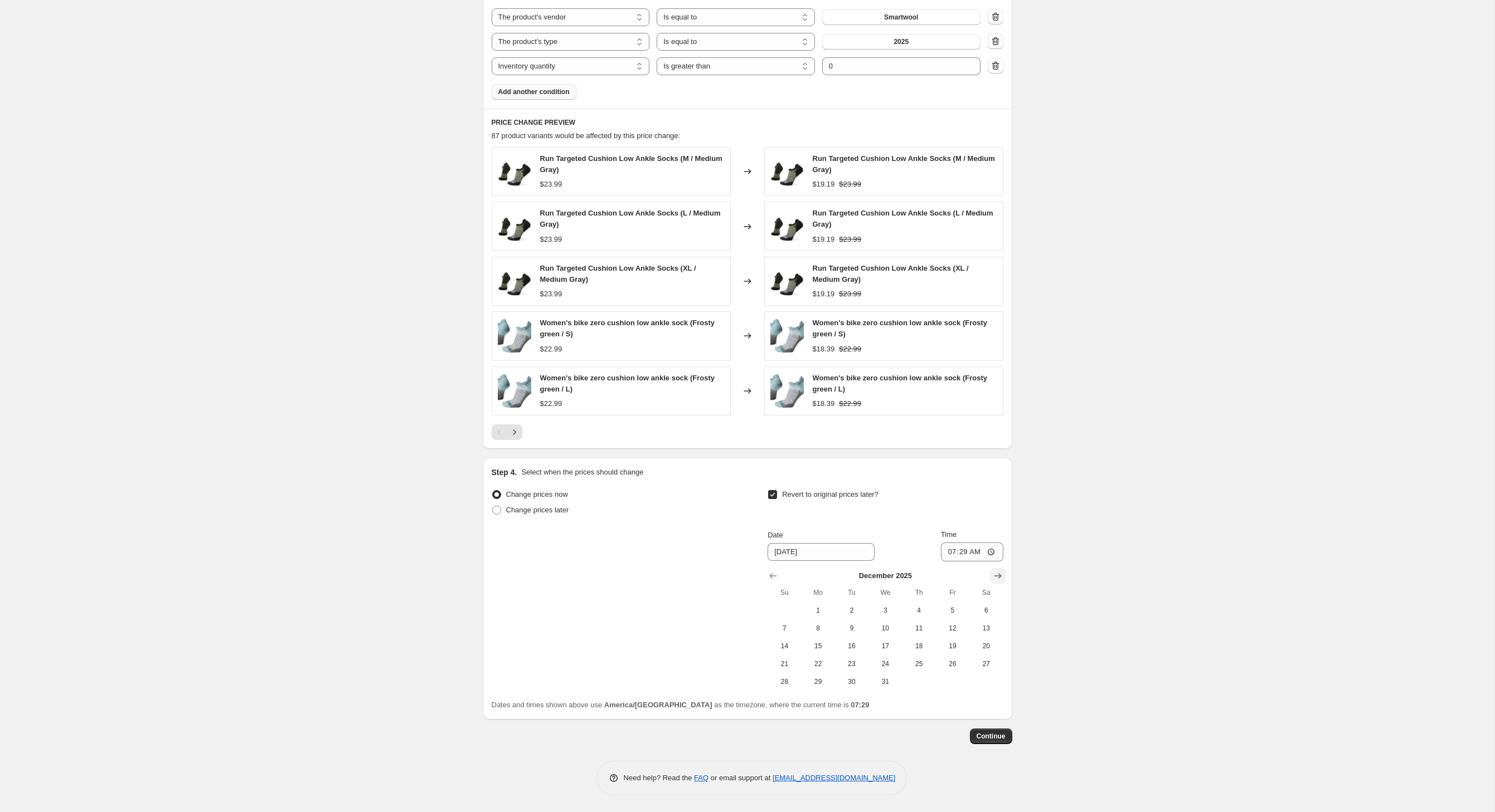
click at [1003, 571] on icon "Show next month, January 2026" at bounding box center [998, 576] width 11 height 11
click at [1003, 571] on icon "Show next month, February 2026" at bounding box center [998, 576] width 11 height 11
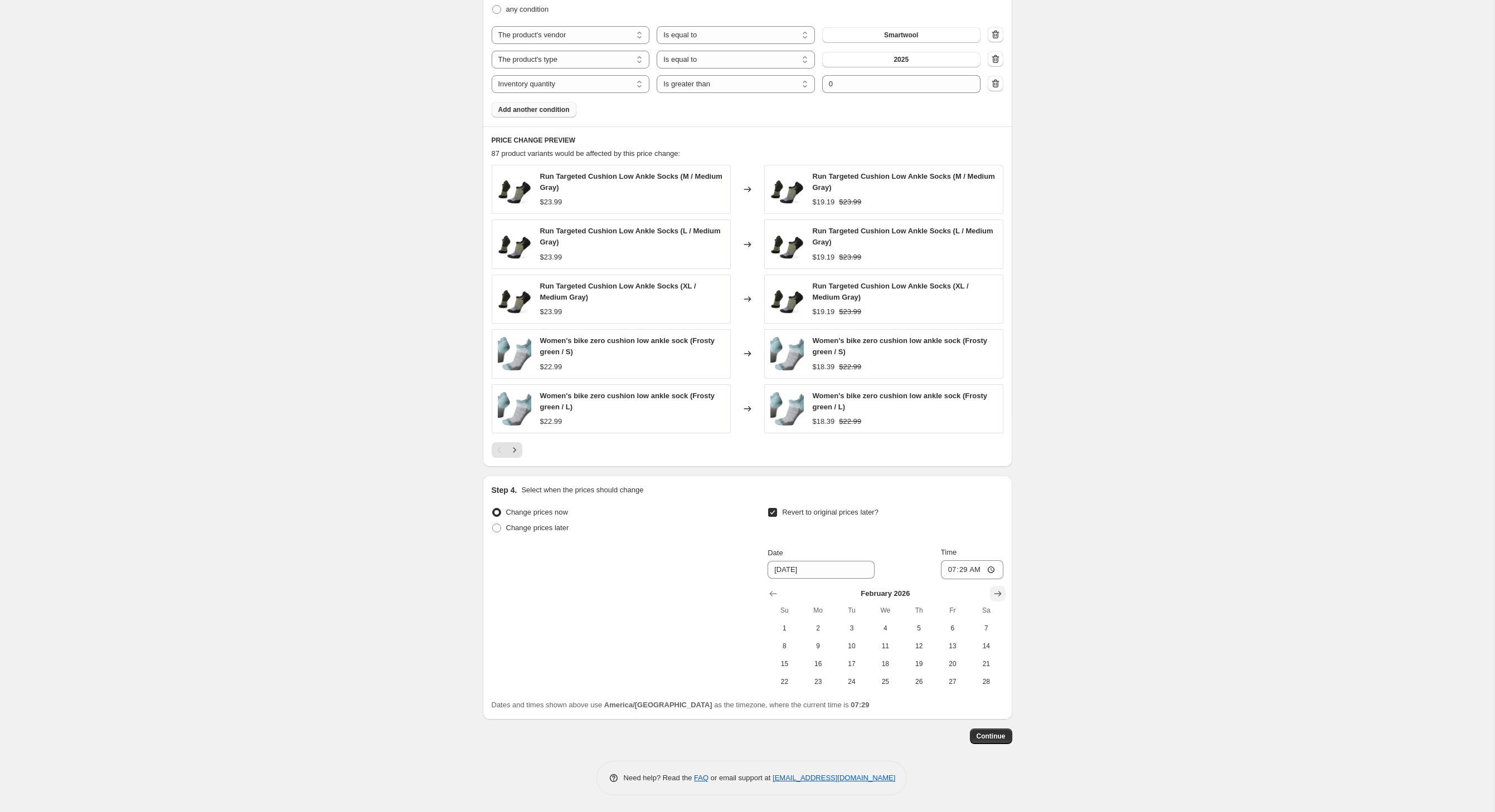
scroll to position [868, 0]
click at [1003, 588] on icon "Show next month, March 2026" at bounding box center [998, 594] width 11 height 11
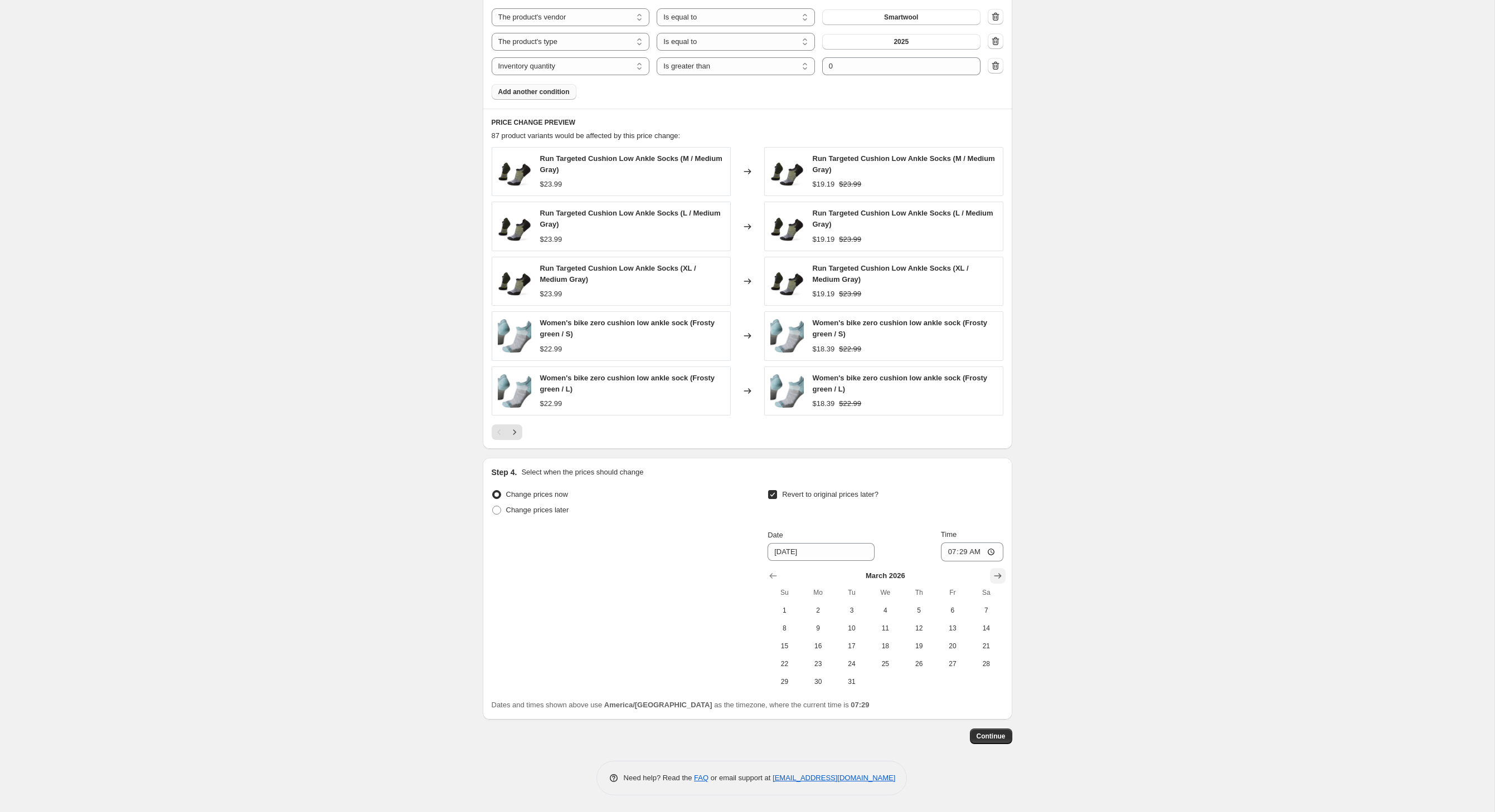
click at [1003, 574] on icon "Show next month, April 2026" at bounding box center [998, 576] width 11 height 11
click at [898, 608] on span "1" at bounding box center [885, 611] width 25 height 9
type input "[DATE]"
click at [1006, 741] on span "Continue" at bounding box center [991, 736] width 29 height 9
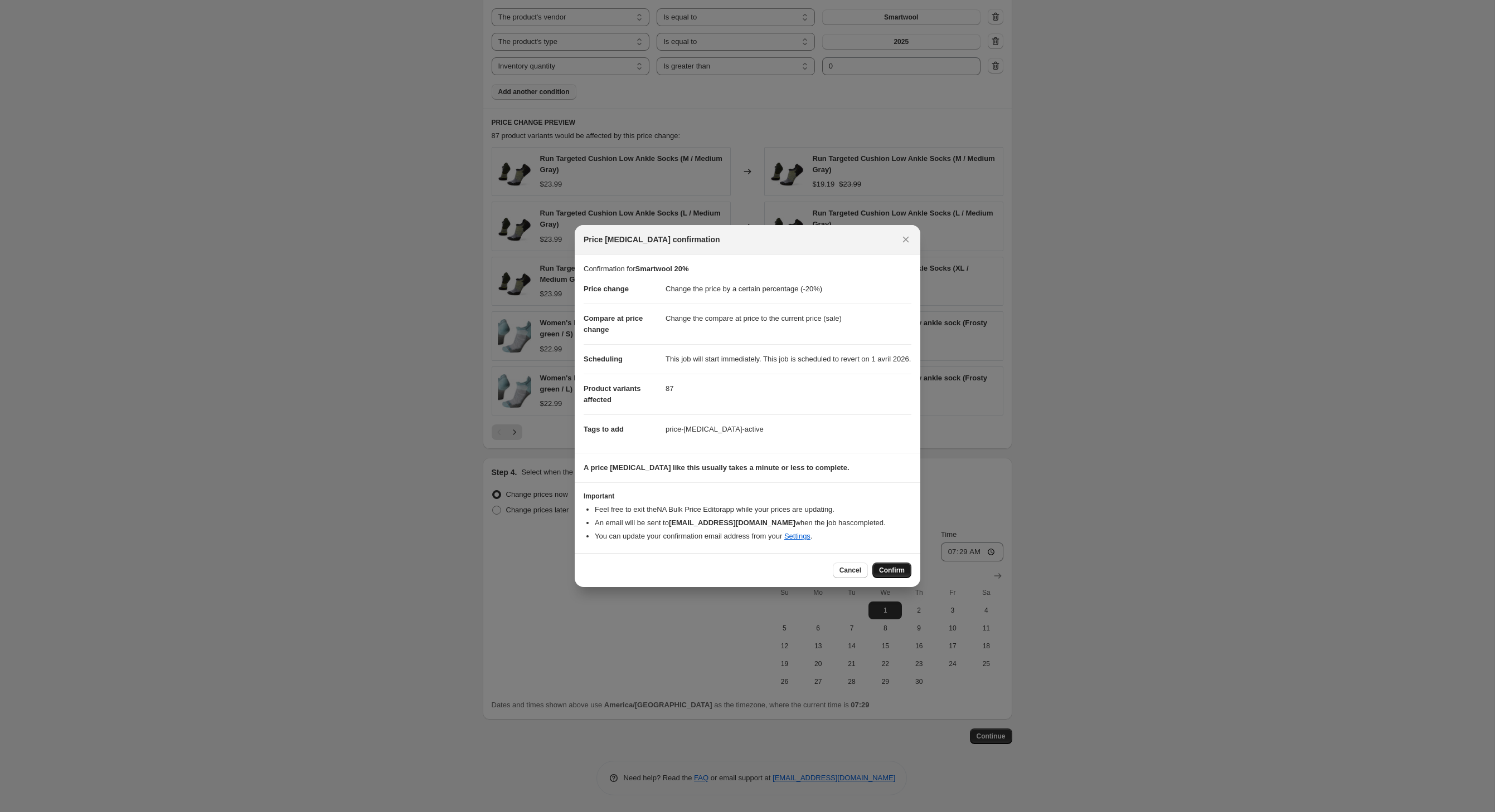
click at [902, 575] on span "Confirm" at bounding box center [892, 571] width 25 height 9
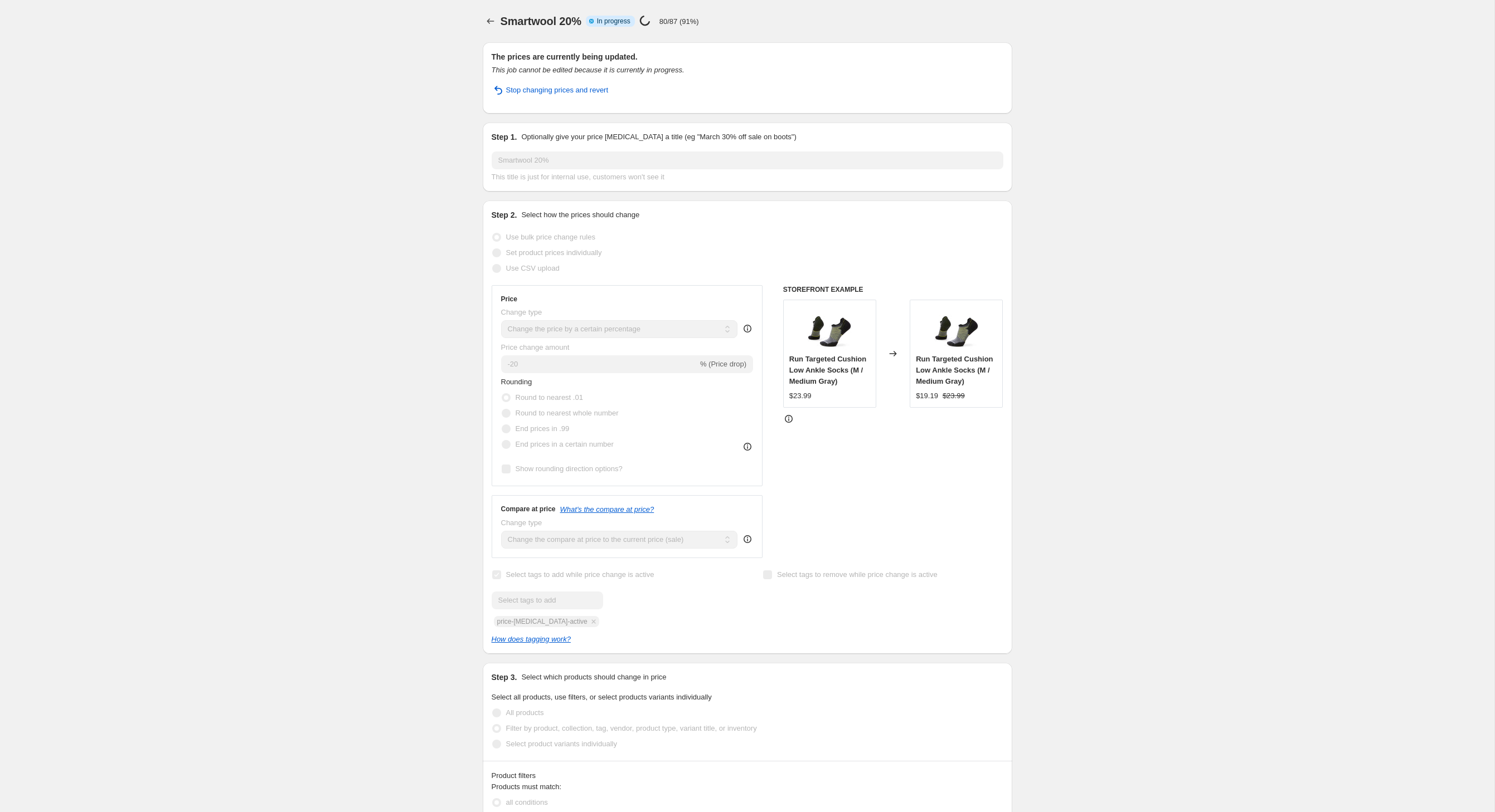
select select "percentage"
select select "vendor"
select select "product_type"
select select "inventory_quantity"
select select ">"
